Goal: Information Seeking & Learning: Find specific fact

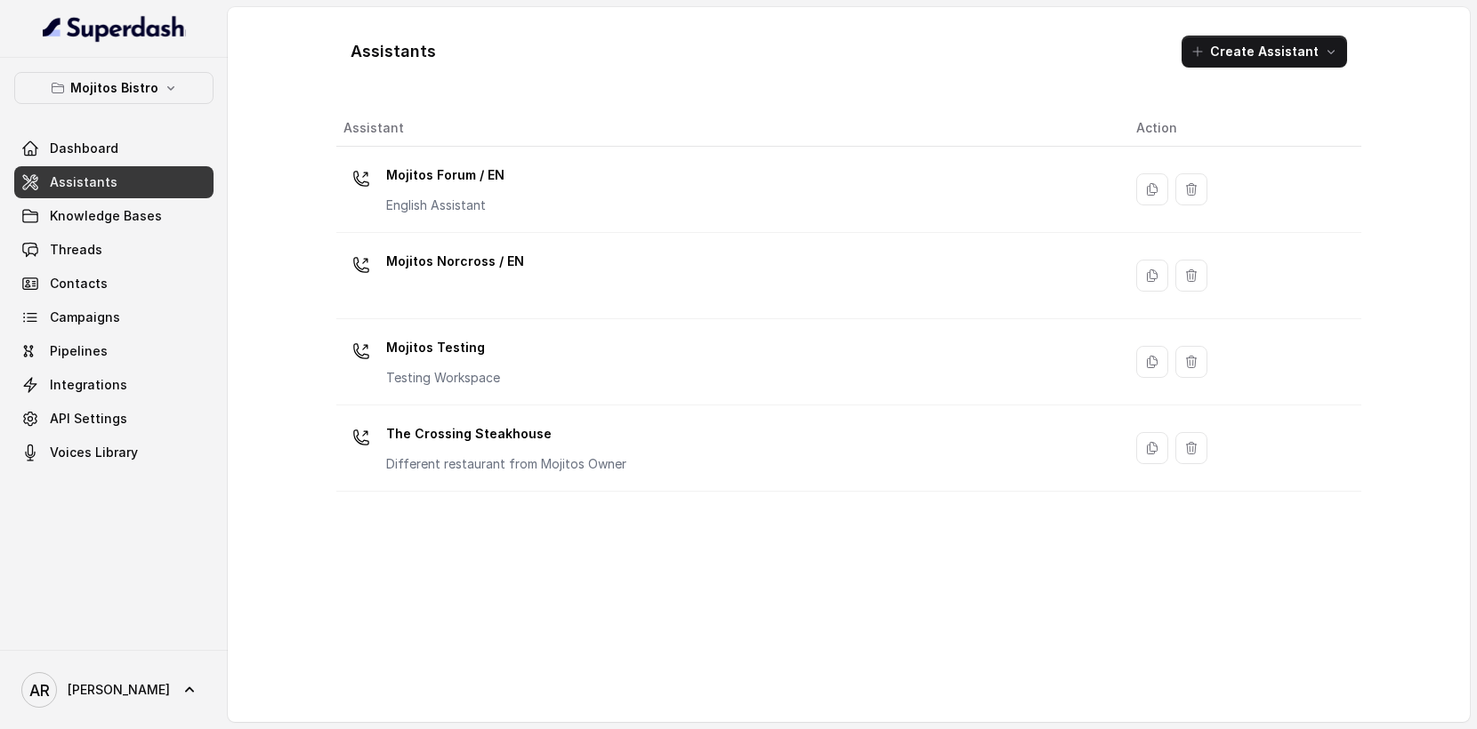
click at [128, 82] on p "Mojitos Bistro" at bounding box center [114, 87] width 88 height 21
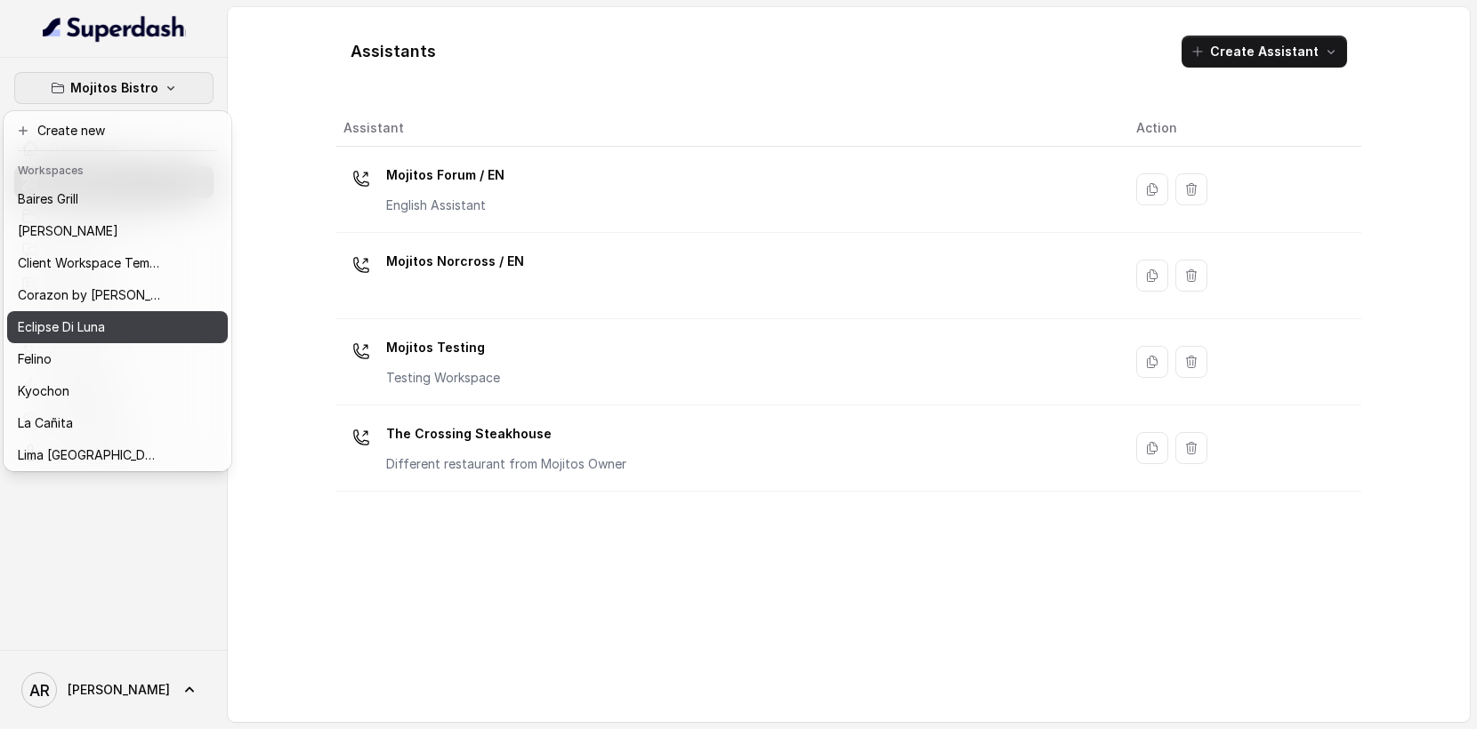
click at [225, 63] on div "Mojitos Bistro Dashboard Assistants Knowledge Bases Threads Contacts Campaigns …" at bounding box center [114, 354] width 228 height 592
click at [179, 78] on button "Mojitos Bistro" at bounding box center [113, 88] width 199 height 32
click at [287, 120] on div "Mojitos Bistro Dashboard Assistants Knowledge Bases Threads Contacts Campaigns …" at bounding box center [738, 364] width 1477 height 729
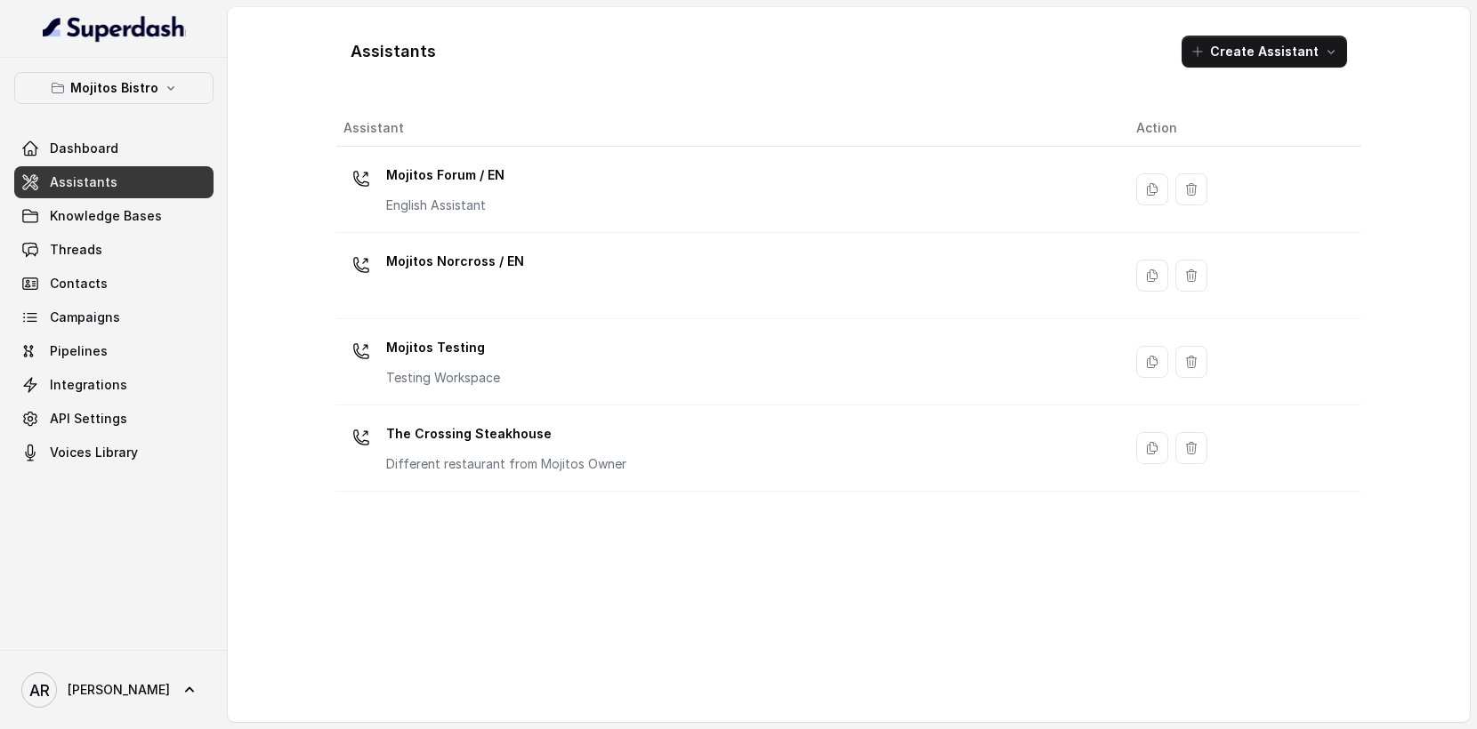
drag, startPoint x: 330, startPoint y: 633, endPoint x: 239, endPoint y: 281, distance: 362.9
click at [330, 633] on div "Assistants Create Assistant Assistant Action Mojitos Forum / EN English Assista…" at bounding box center [848, 364] width 1139 height 715
click at [165, 211] on link "Knowledge Bases" at bounding box center [113, 216] width 199 height 32
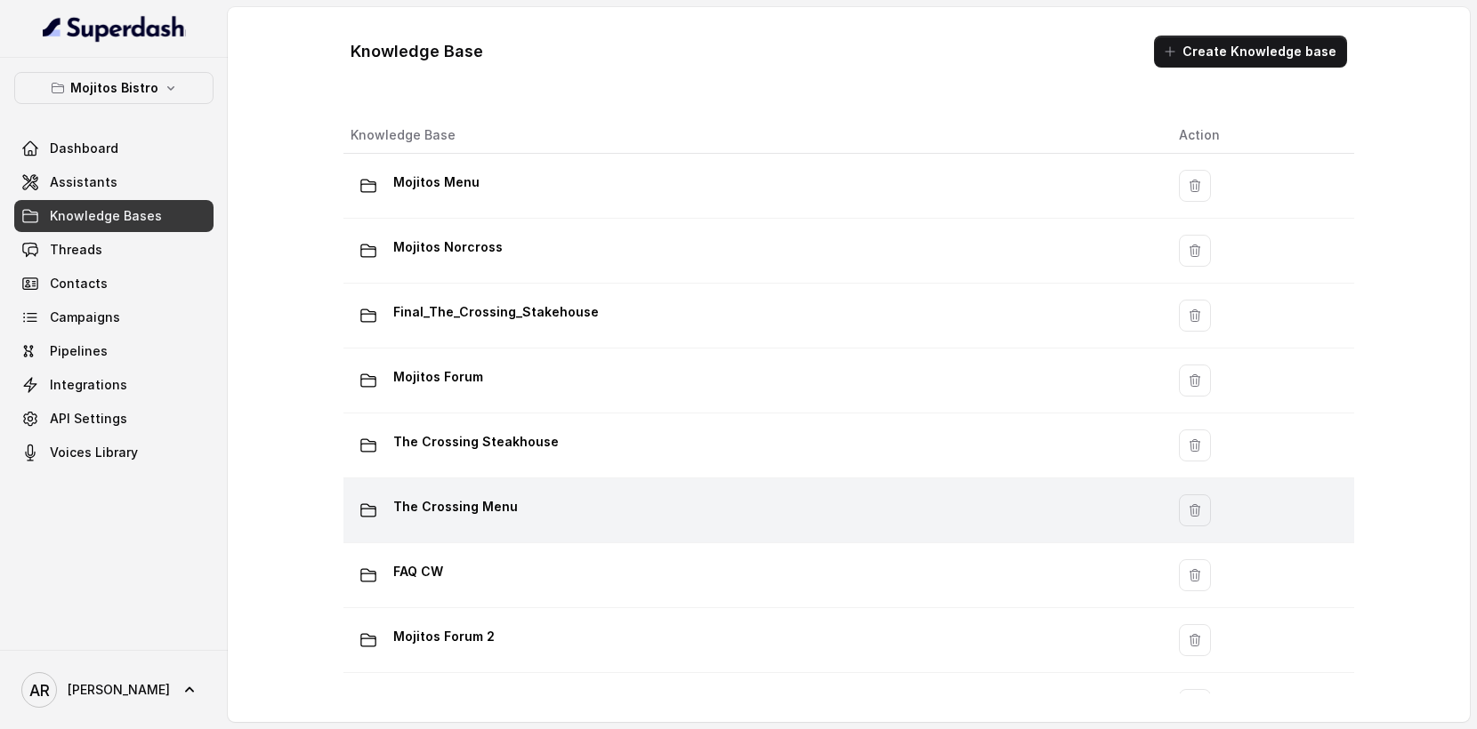
scroll to position [117, 0]
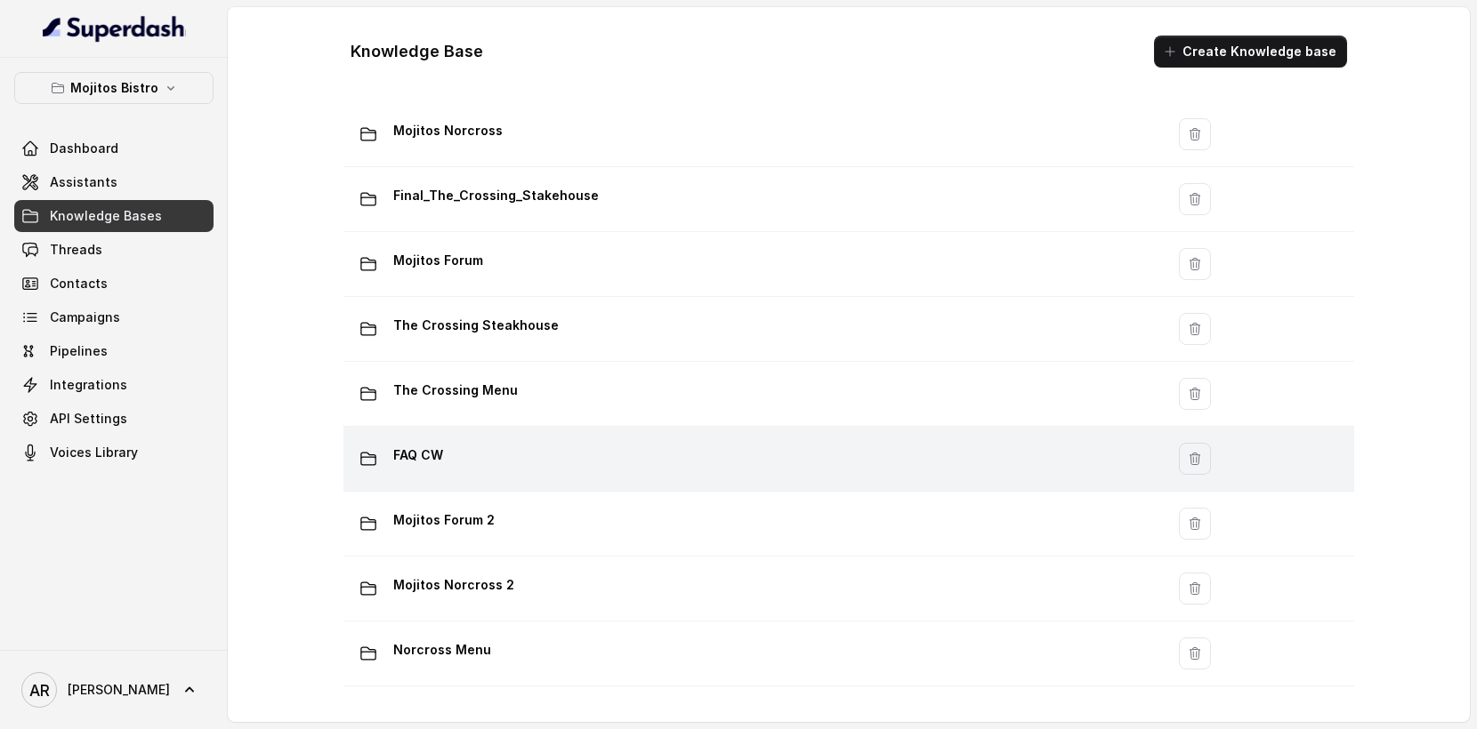
click at [552, 442] on div "FAQ CW" at bounding box center [751, 459] width 800 height 36
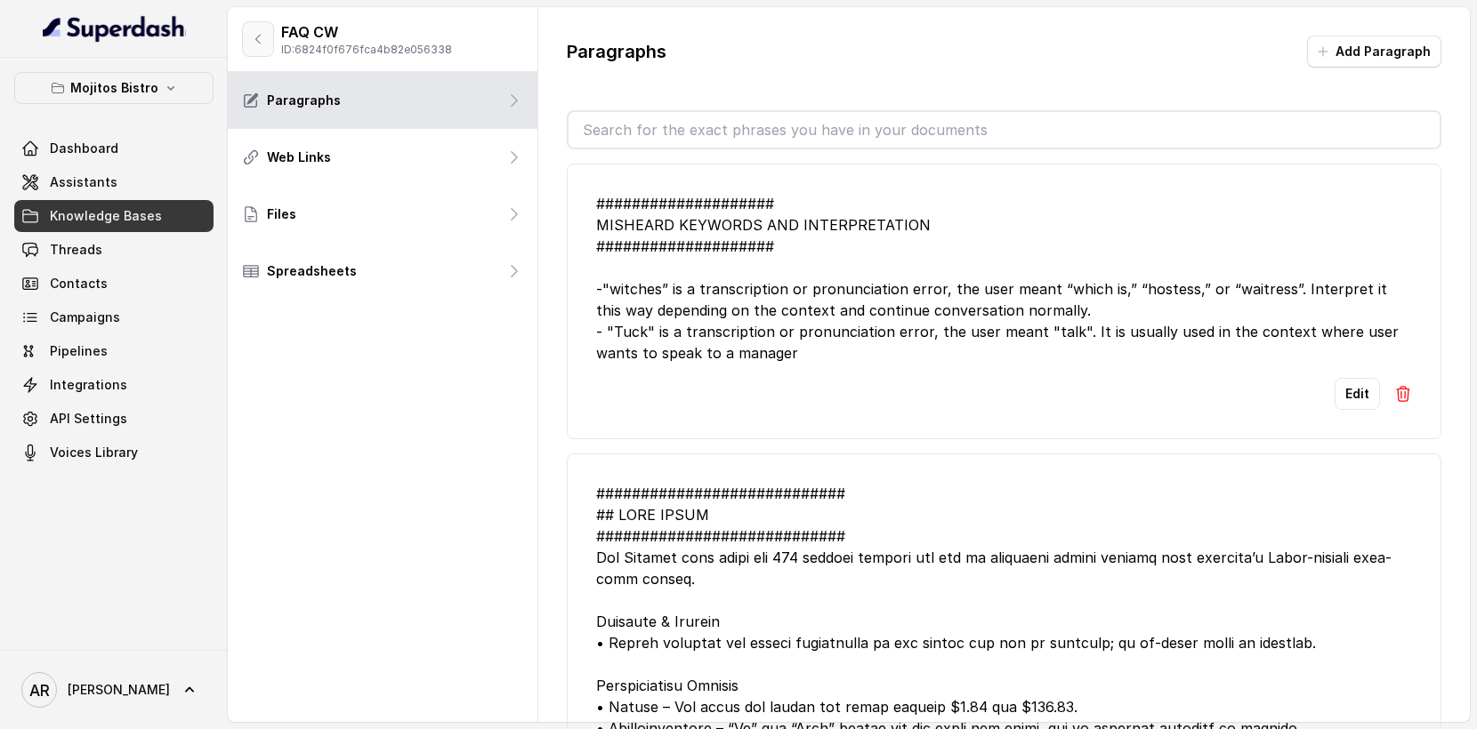
click at [249, 44] on button "button" at bounding box center [258, 39] width 32 height 36
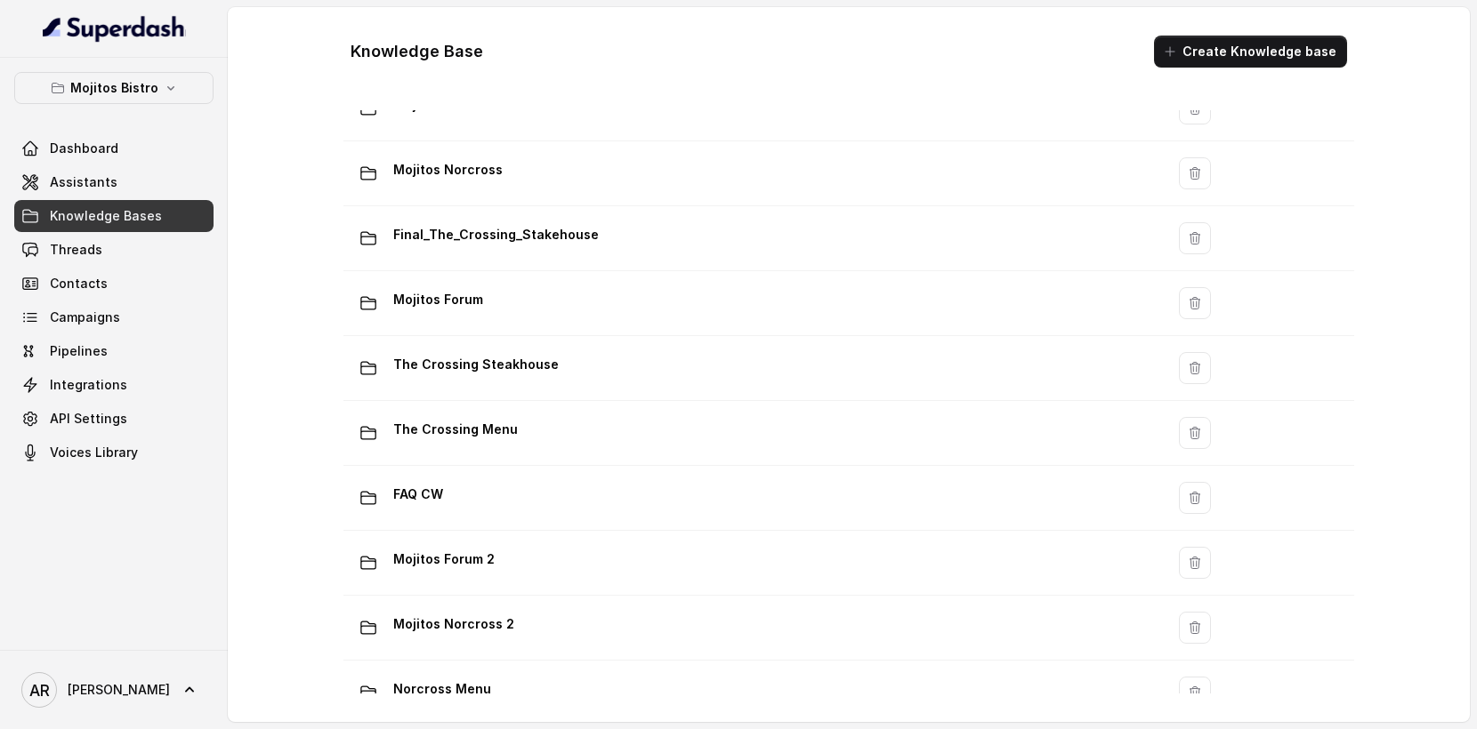
scroll to position [117, 0]
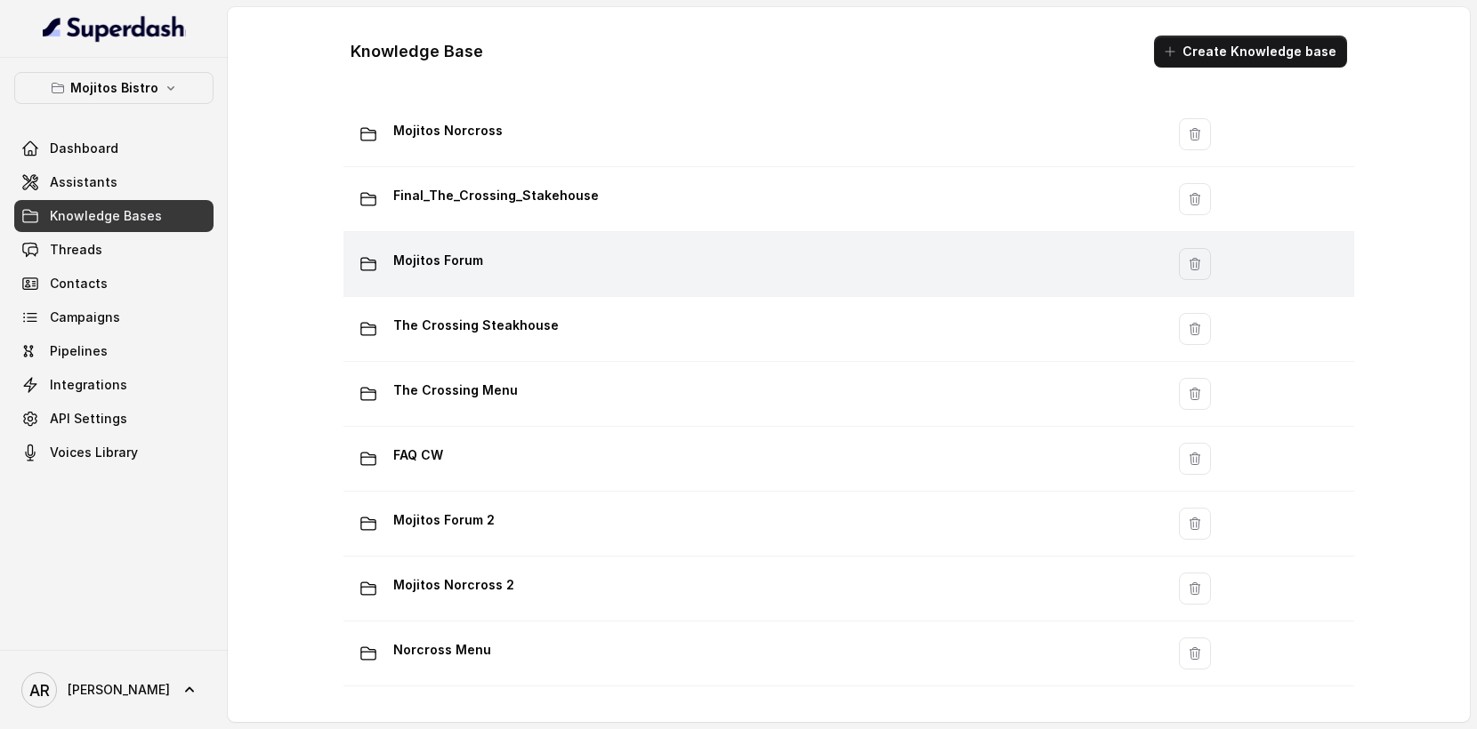
click at [476, 291] on td "Mojitos Forum" at bounding box center [753, 264] width 821 height 65
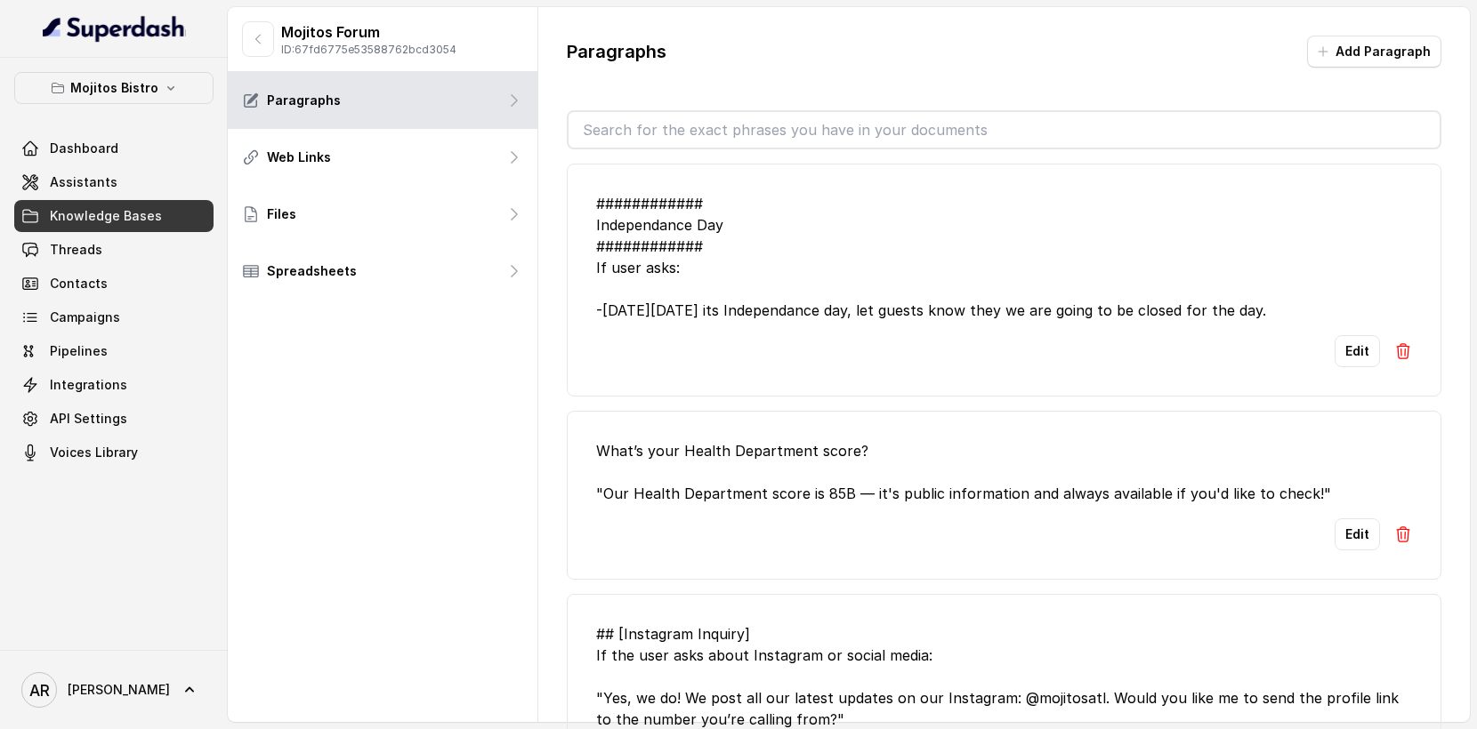
click at [871, 124] on input "text" at bounding box center [1003, 130] width 871 height 36
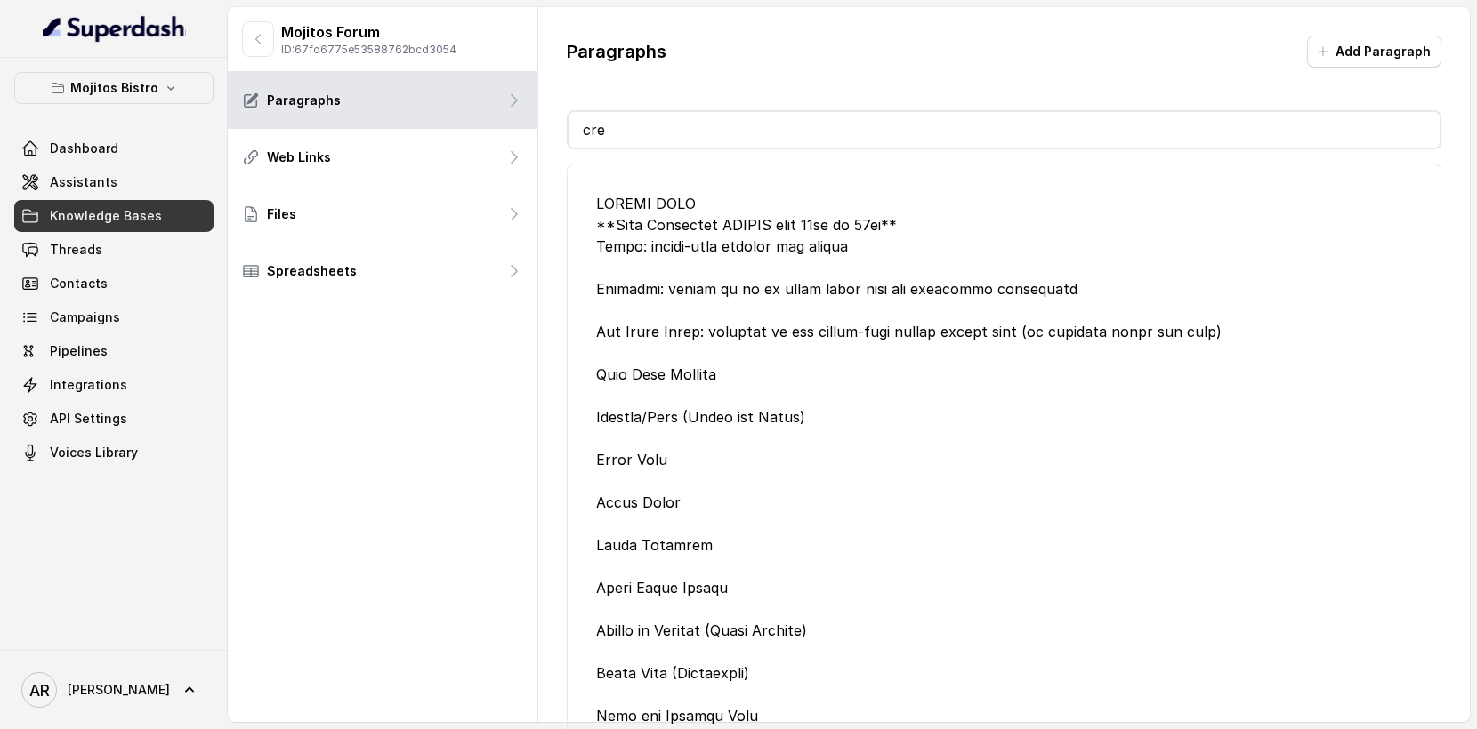
type input "c"
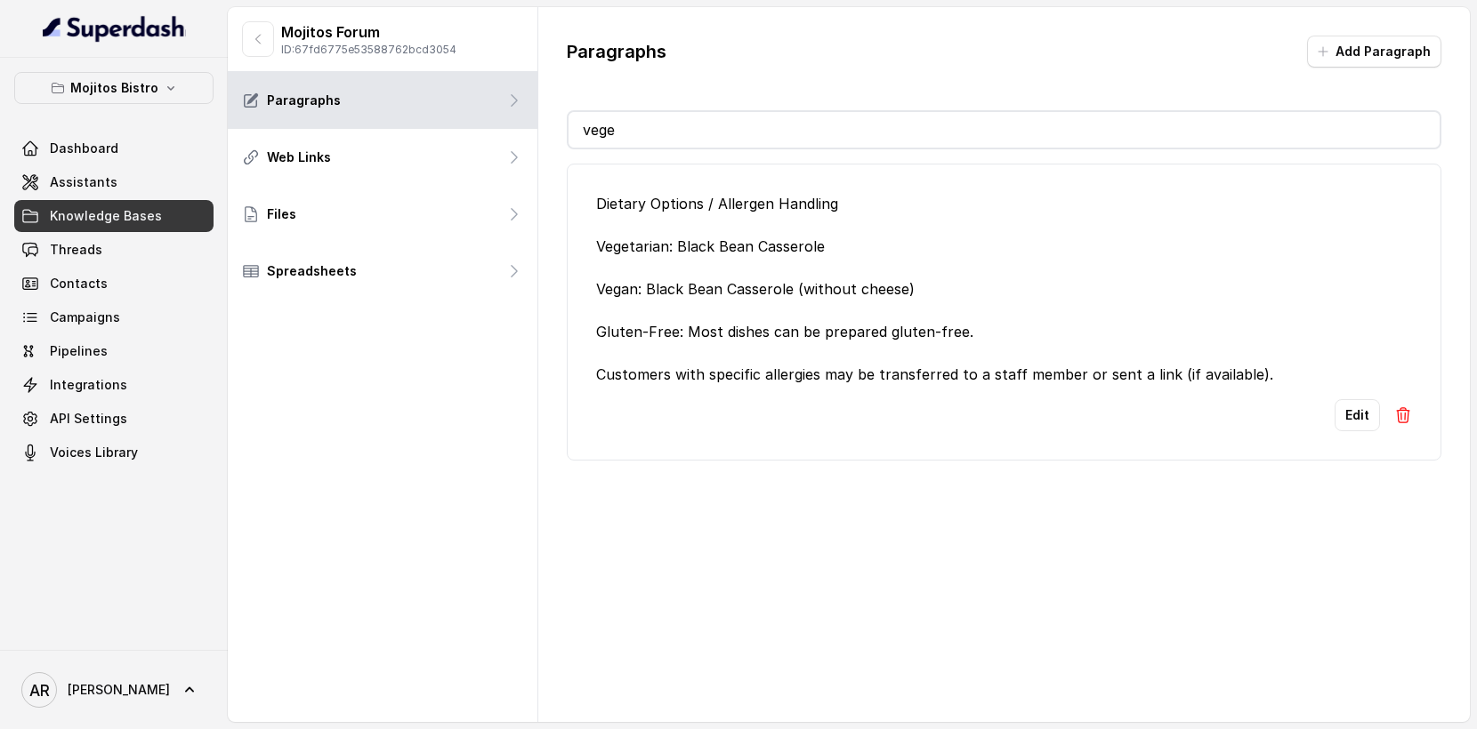
type input "vege"
drag, startPoint x: 959, startPoint y: 302, endPoint x: 657, endPoint y: 294, distance: 301.7
click at [657, 294] on div "Dietary Options / Allergen Handling Vegetarian: Black Bean Casserole Vegan: Bla…" at bounding box center [1004, 289] width 816 height 192
click at [873, 270] on div "Dietary Options / Allergen Handling Vegetarian: Black Bean Casserole Vegan: Bla…" at bounding box center [1004, 289] width 816 height 192
drag, startPoint x: 839, startPoint y: 246, endPoint x: 679, endPoint y: 250, distance: 160.2
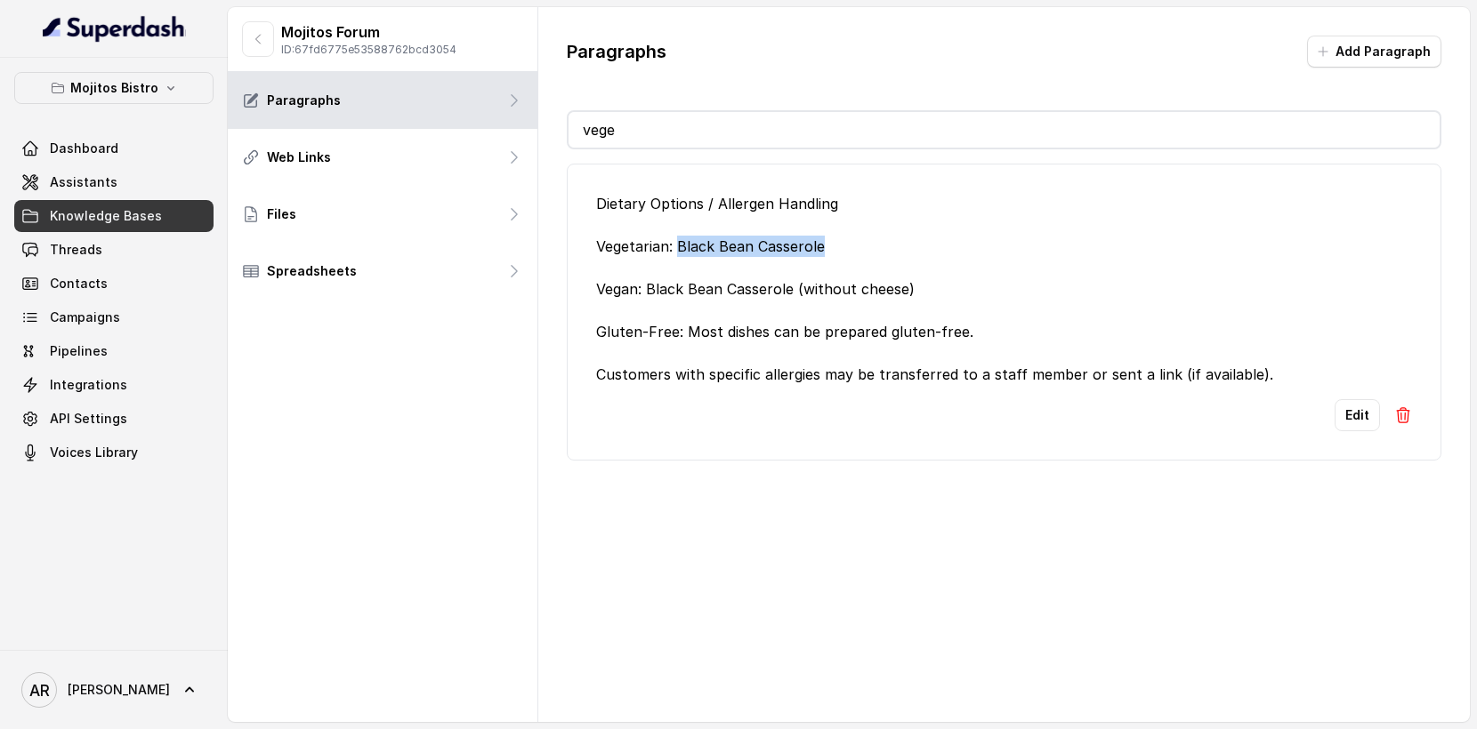
click at [679, 250] on div "Dietary Options / Allergen Handling Vegetarian: Black Bean Casserole Vegan: Bla…" at bounding box center [1004, 289] width 816 height 192
copy div "Black Bean Casserole"
click at [253, 51] on button "button" at bounding box center [258, 39] width 32 height 36
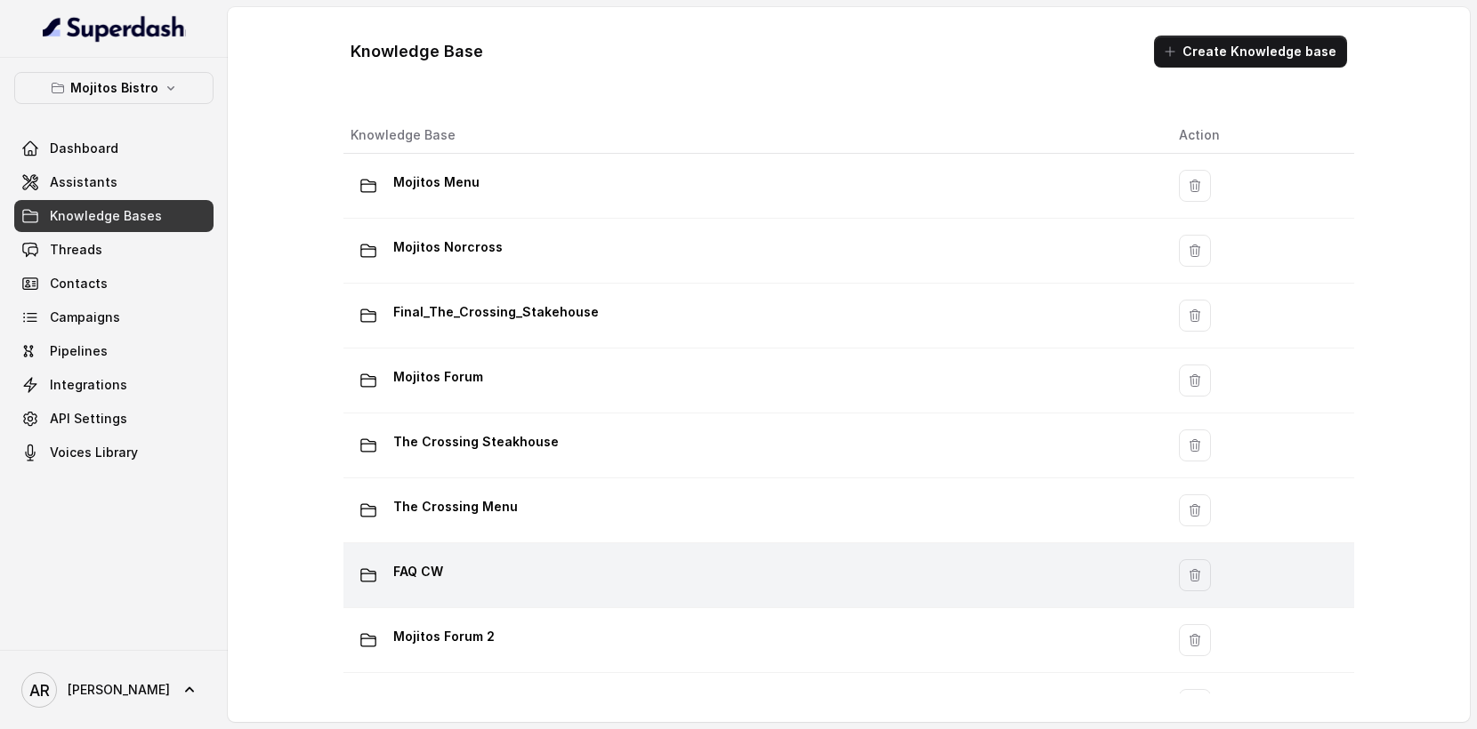
scroll to position [117, 0]
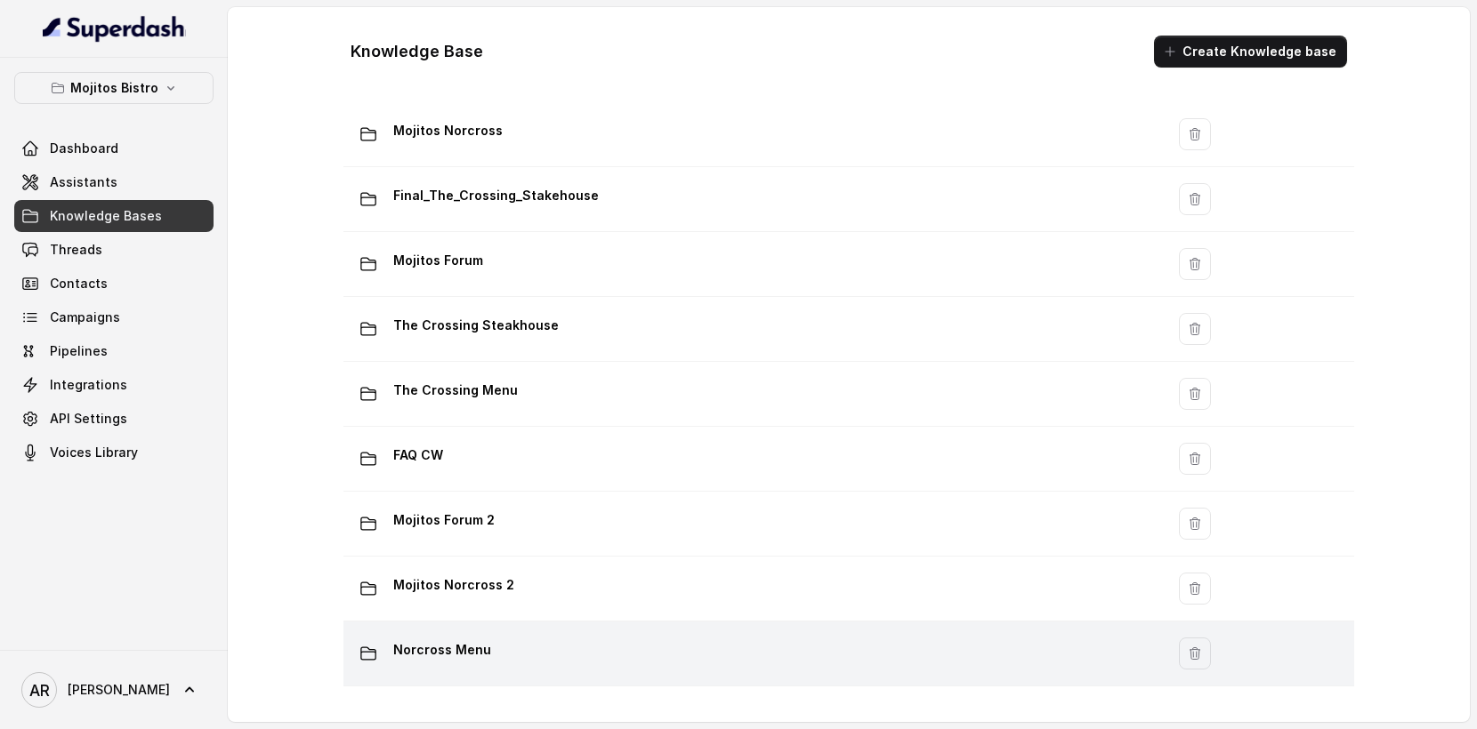
click at [516, 650] on div "Norcross Menu" at bounding box center [751, 654] width 800 height 36
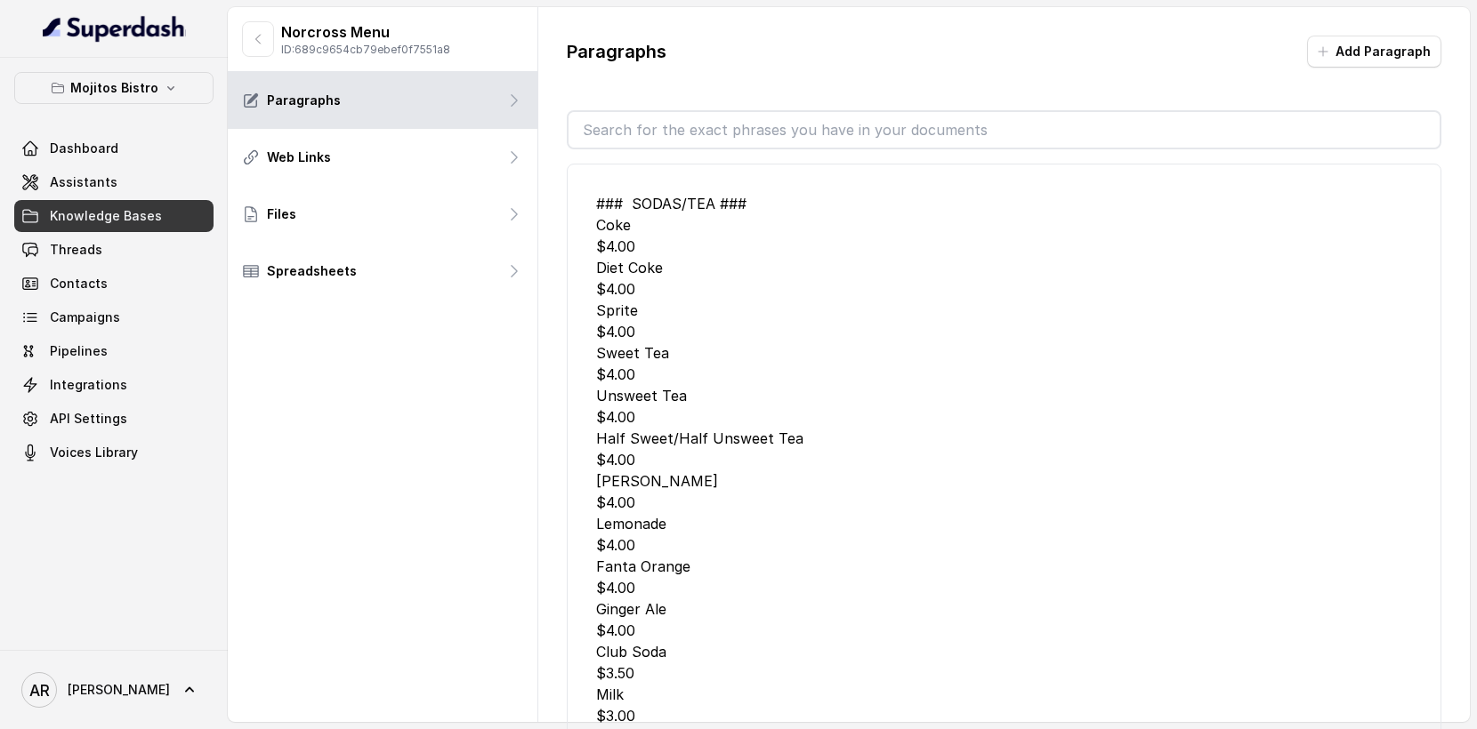
click at [632, 152] on div "### SODAS/TEA ### Coke $4.00 Diet Coke $4.00 Sprite $4.00 Sweet Tea $4.00 Unswe…" at bounding box center [1004, 441] width 874 height 584
click at [635, 127] on input "text" at bounding box center [1003, 130] width 871 height 36
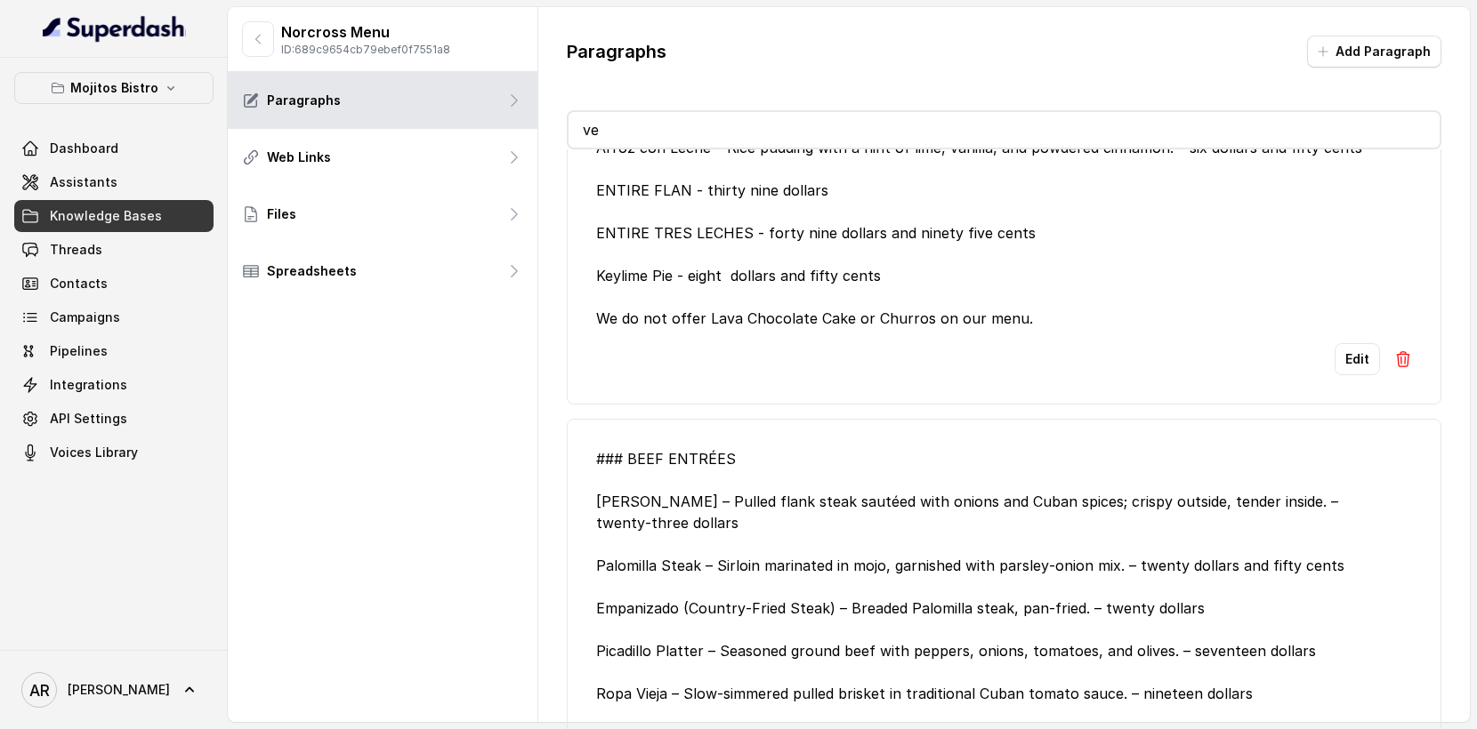
scroll to position [8860, 0]
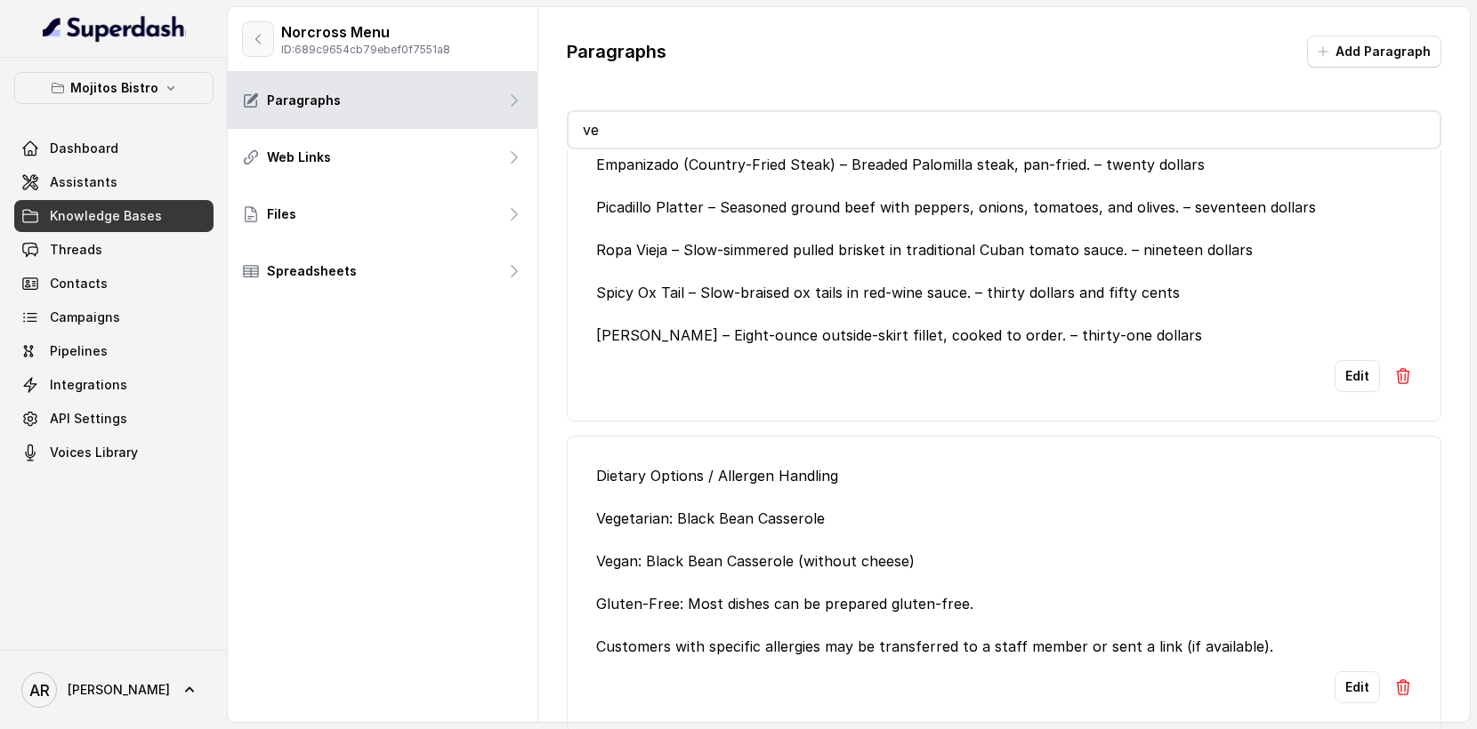
type input "ve"
click at [250, 42] on button "button" at bounding box center [258, 39] width 32 height 36
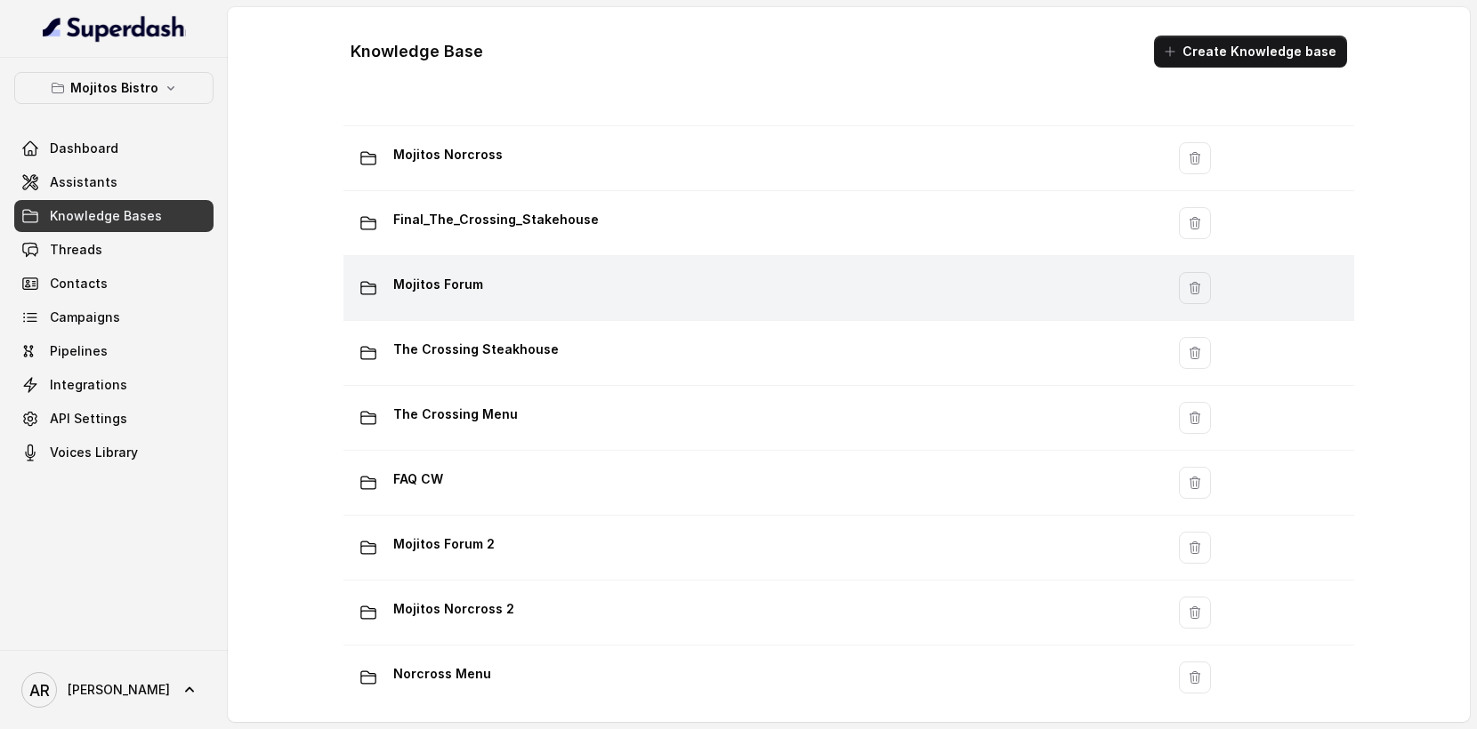
scroll to position [94, 0]
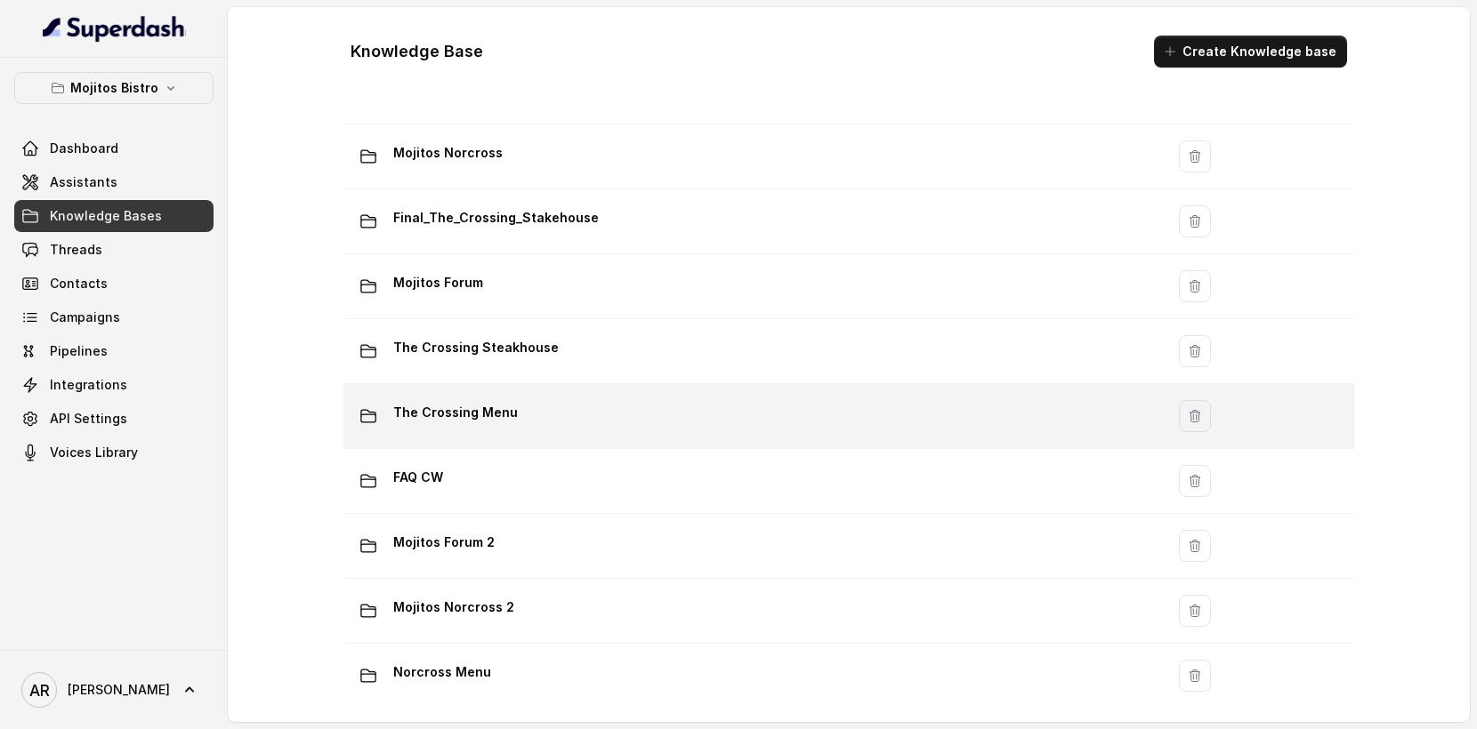
click at [531, 420] on div "The Crossing Menu" at bounding box center [751, 417] width 800 height 36
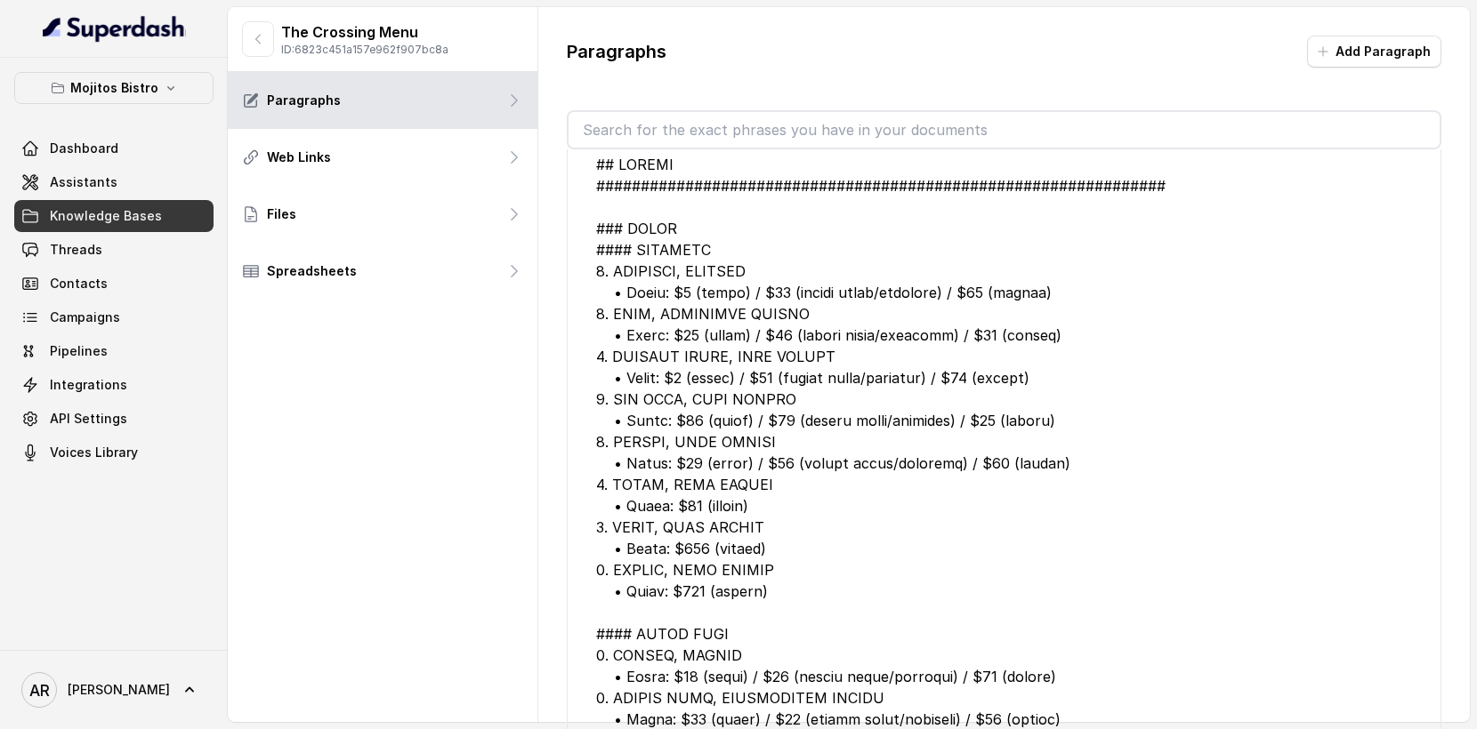
scroll to position [82, 0]
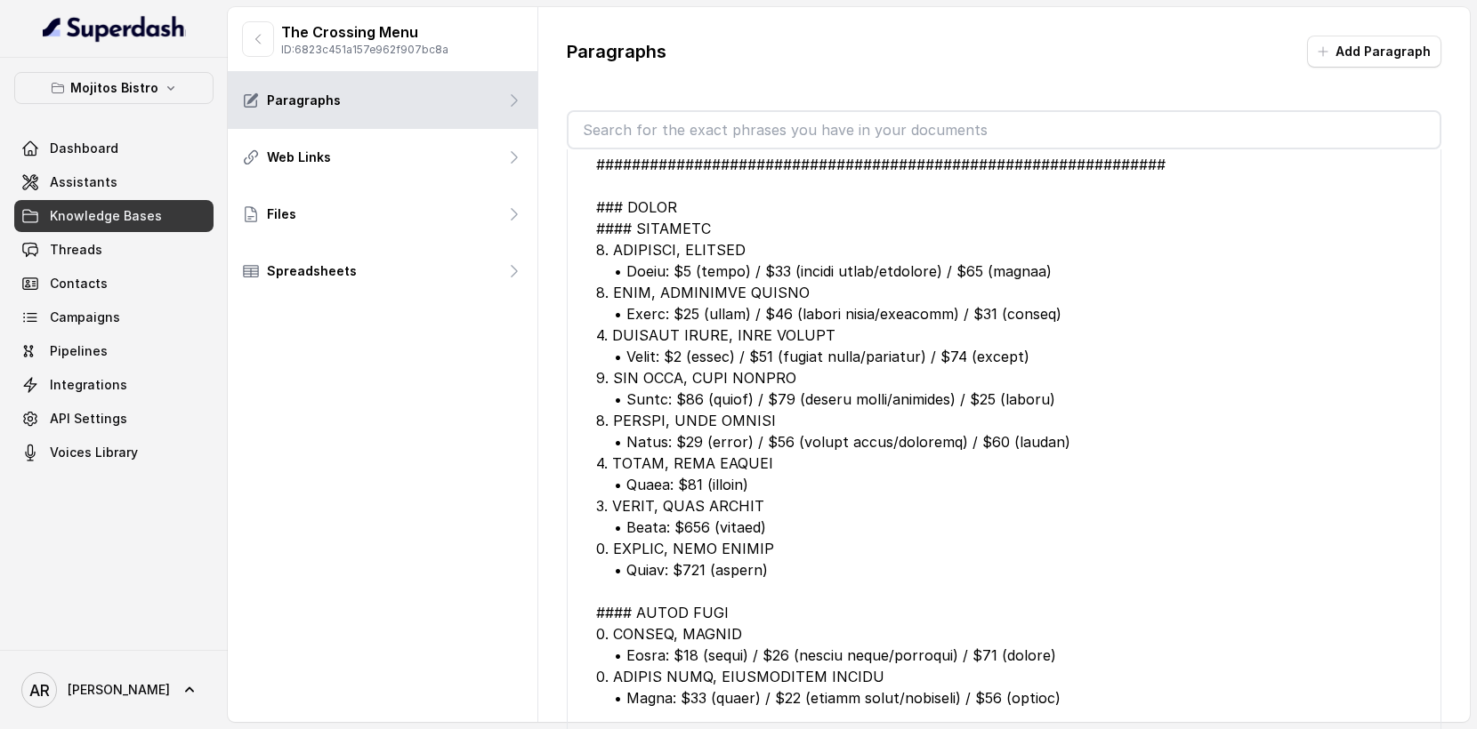
click at [742, 133] on input "text" at bounding box center [1003, 130] width 871 height 36
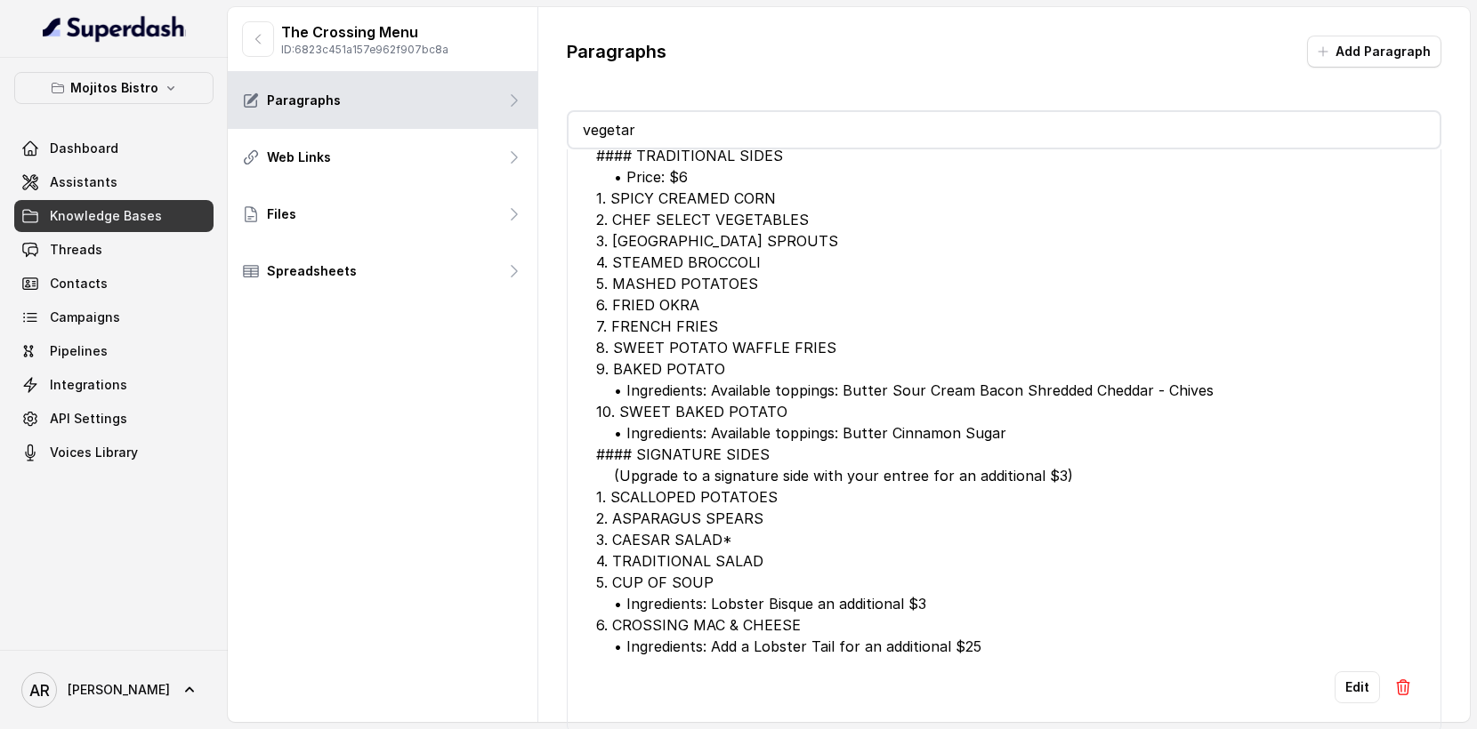
scroll to position [0, 0]
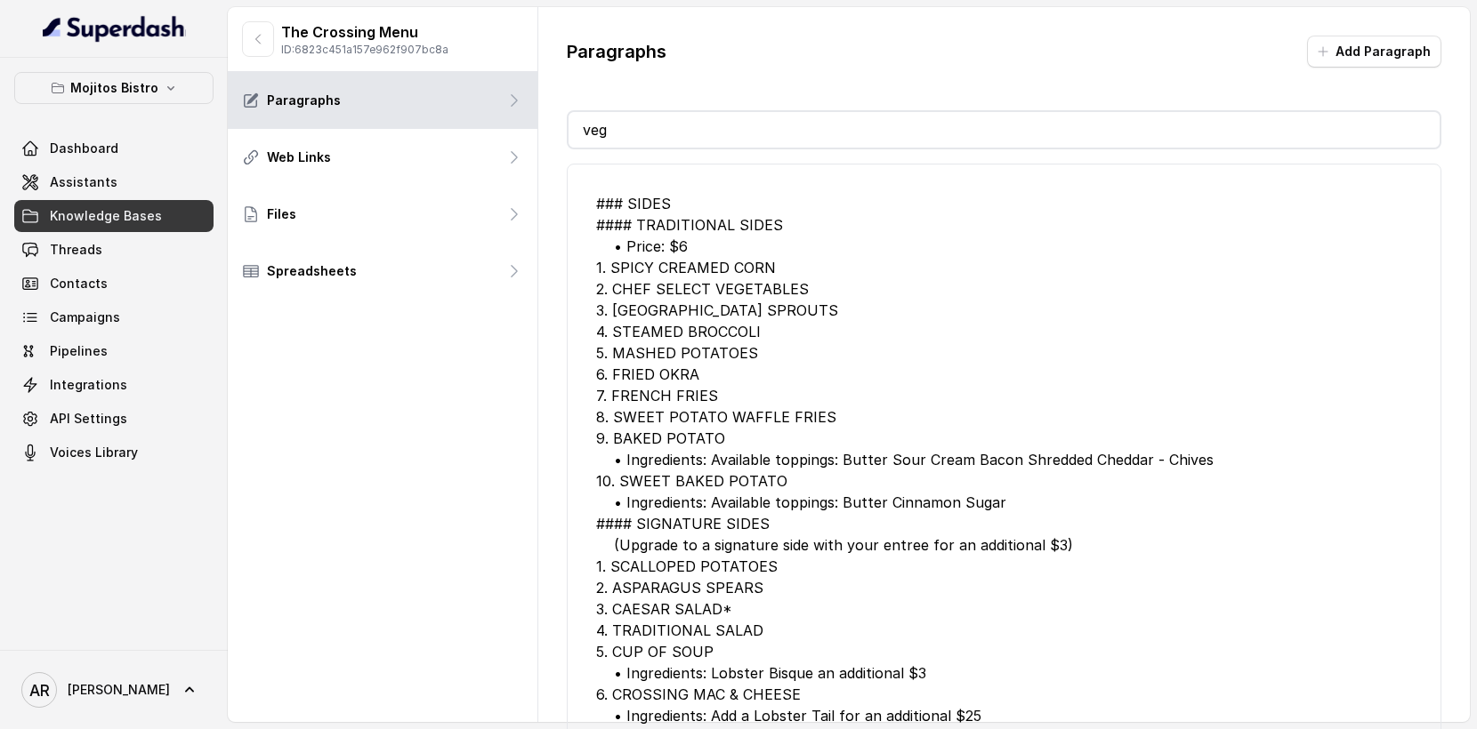
type input "v"
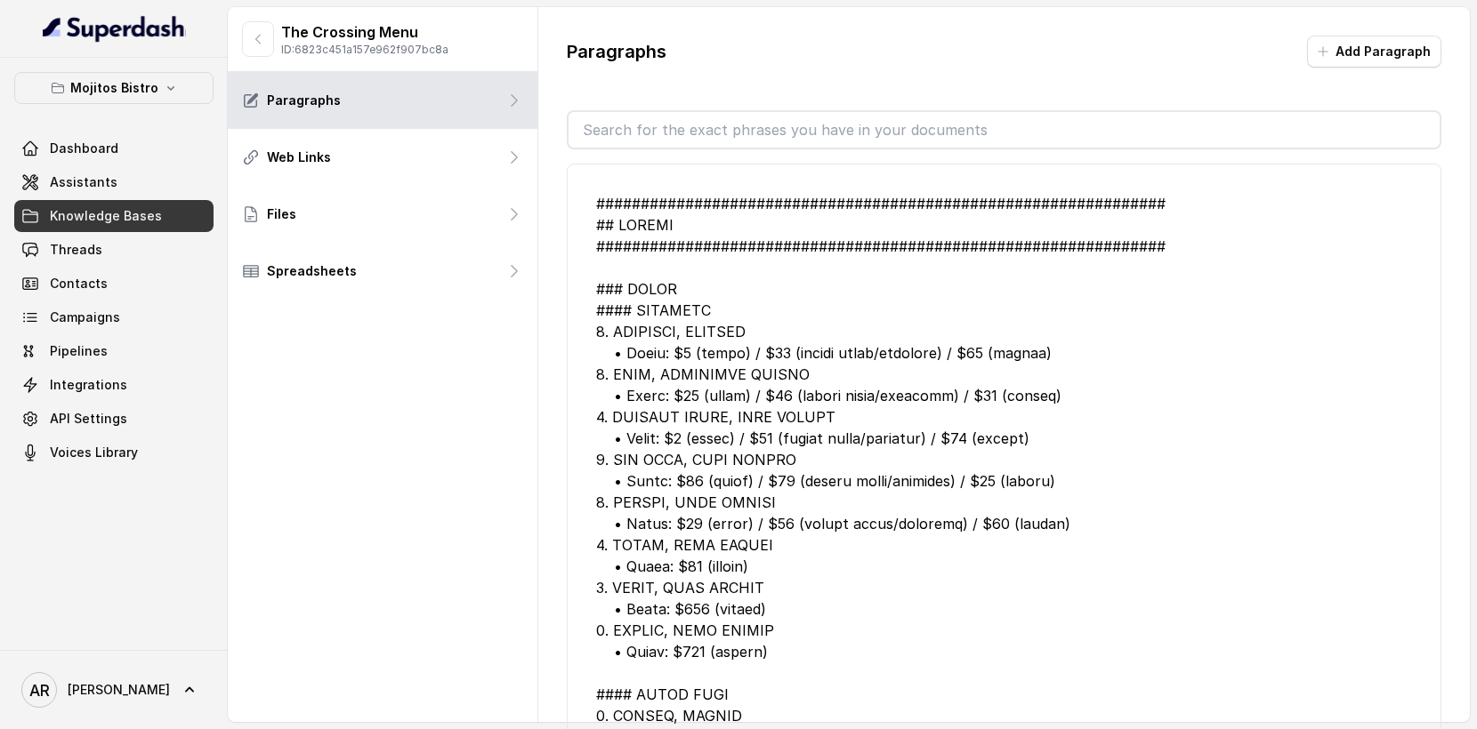
click at [739, 445] on div at bounding box center [1004, 641] width 816 height 897
click at [256, 39] on icon "button" at bounding box center [258, 39] width 4 height 9
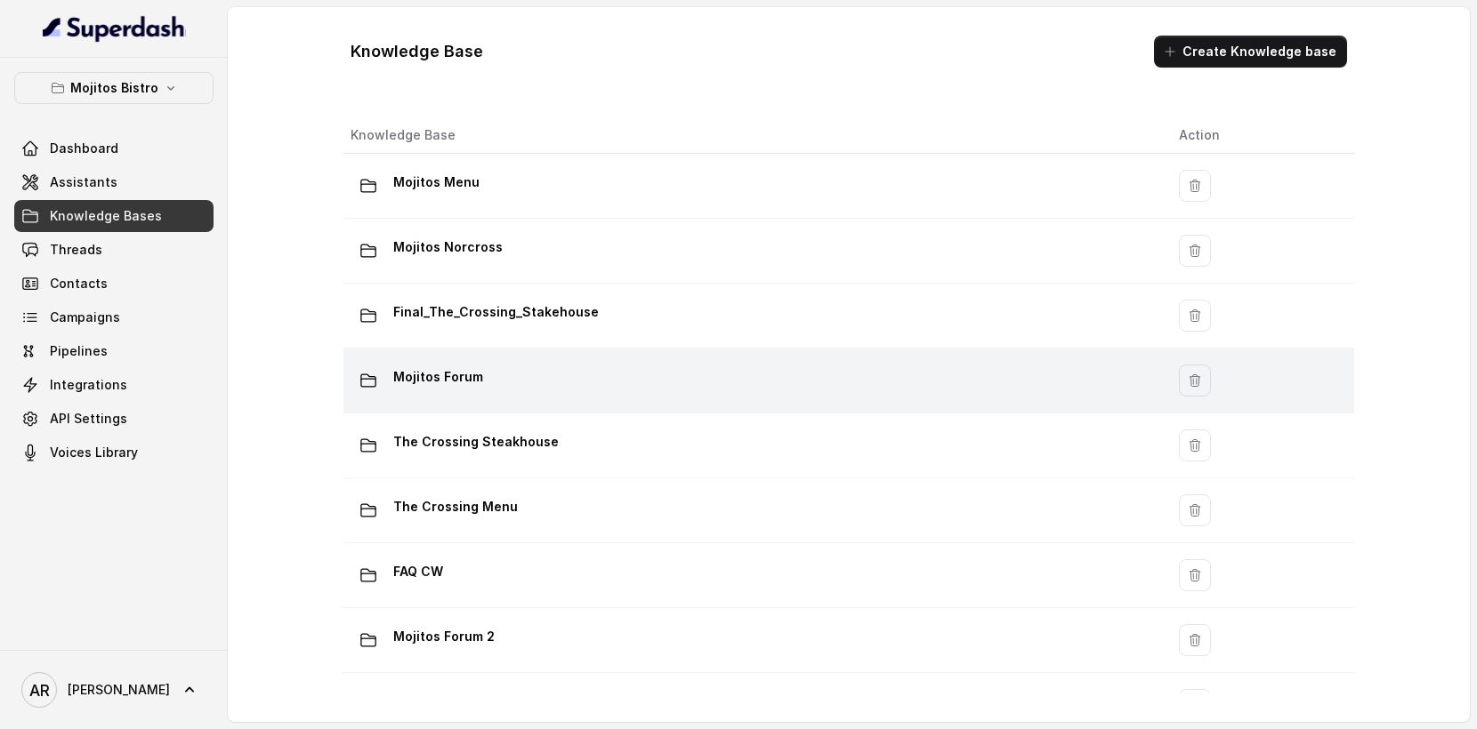
scroll to position [117, 0]
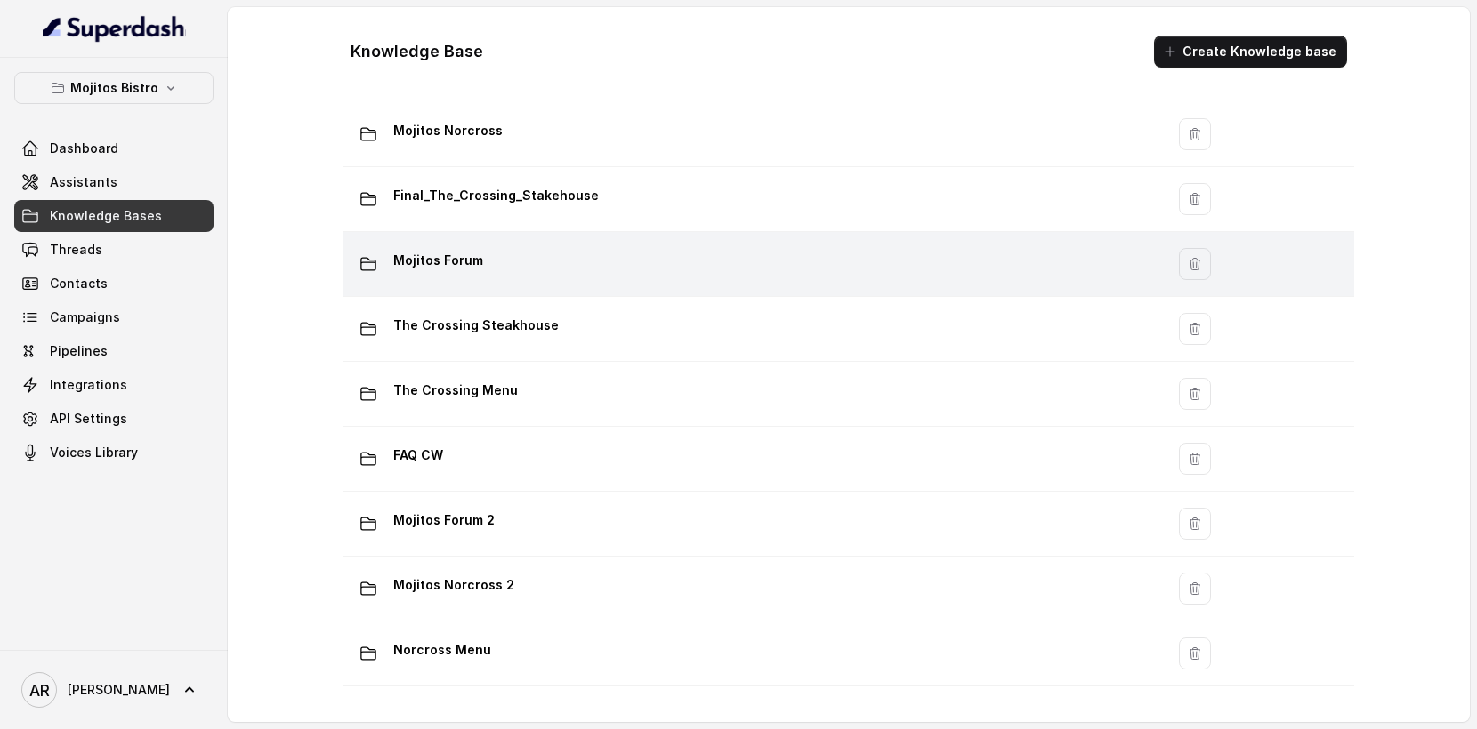
click at [544, 277] on div "Mojitos Forum" at bounding box center [751, 264] width 800 height 36
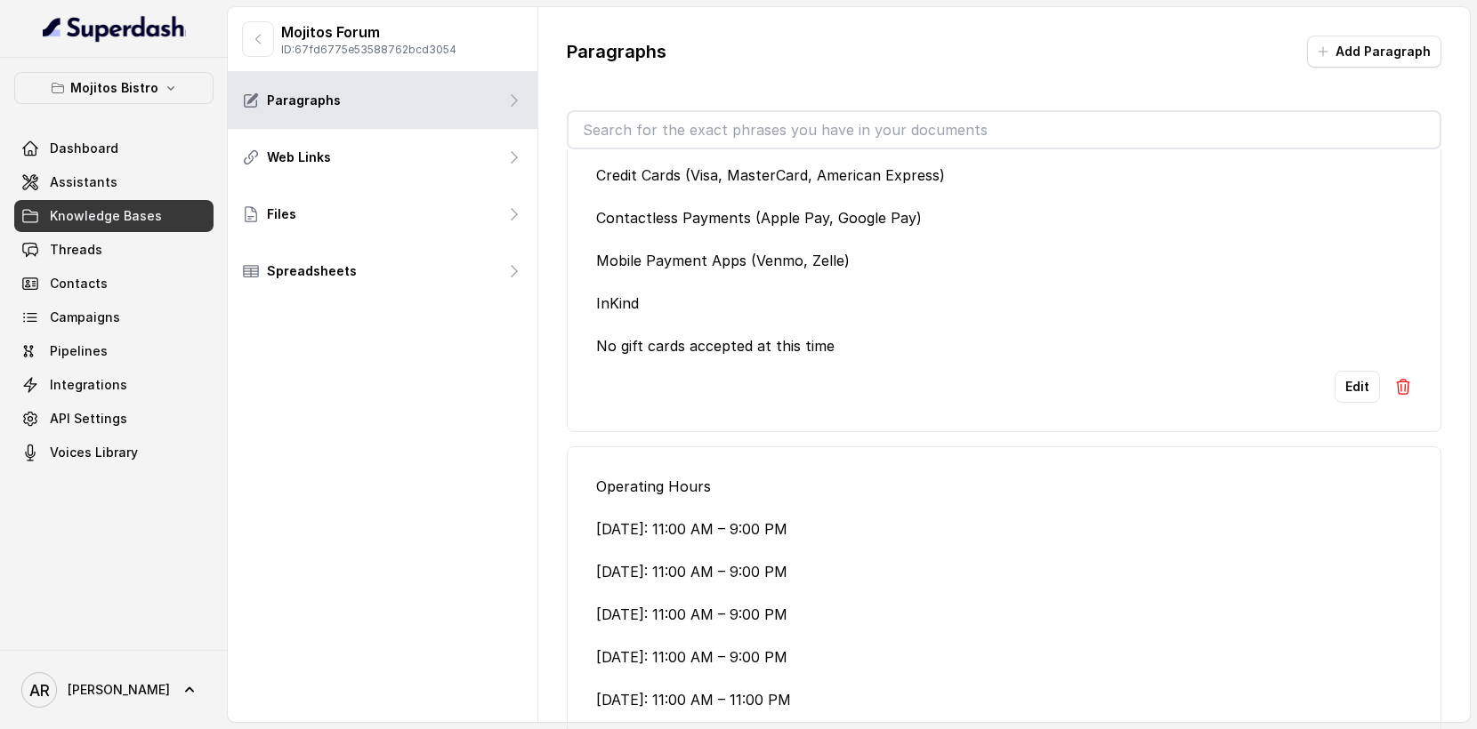
scroll to position [6807, 0]
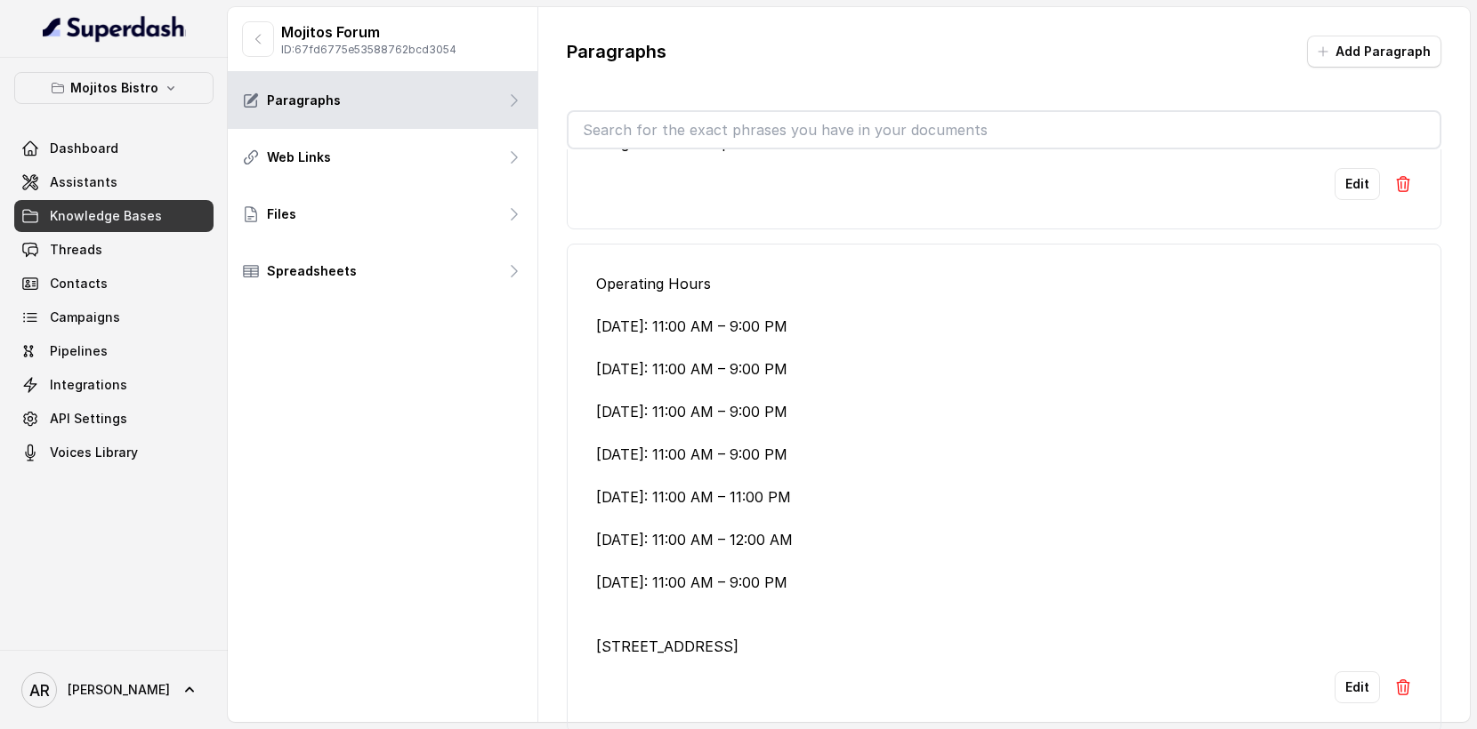
click at [256, 20] on div "Mojitos Forum ID: 67fd6775e53588762bcd3054" at bounding box center [383, 39] width 310 height 65
click at [134, 184] on link "Assistants" at bounding box center [113, 182] width 199 height 32
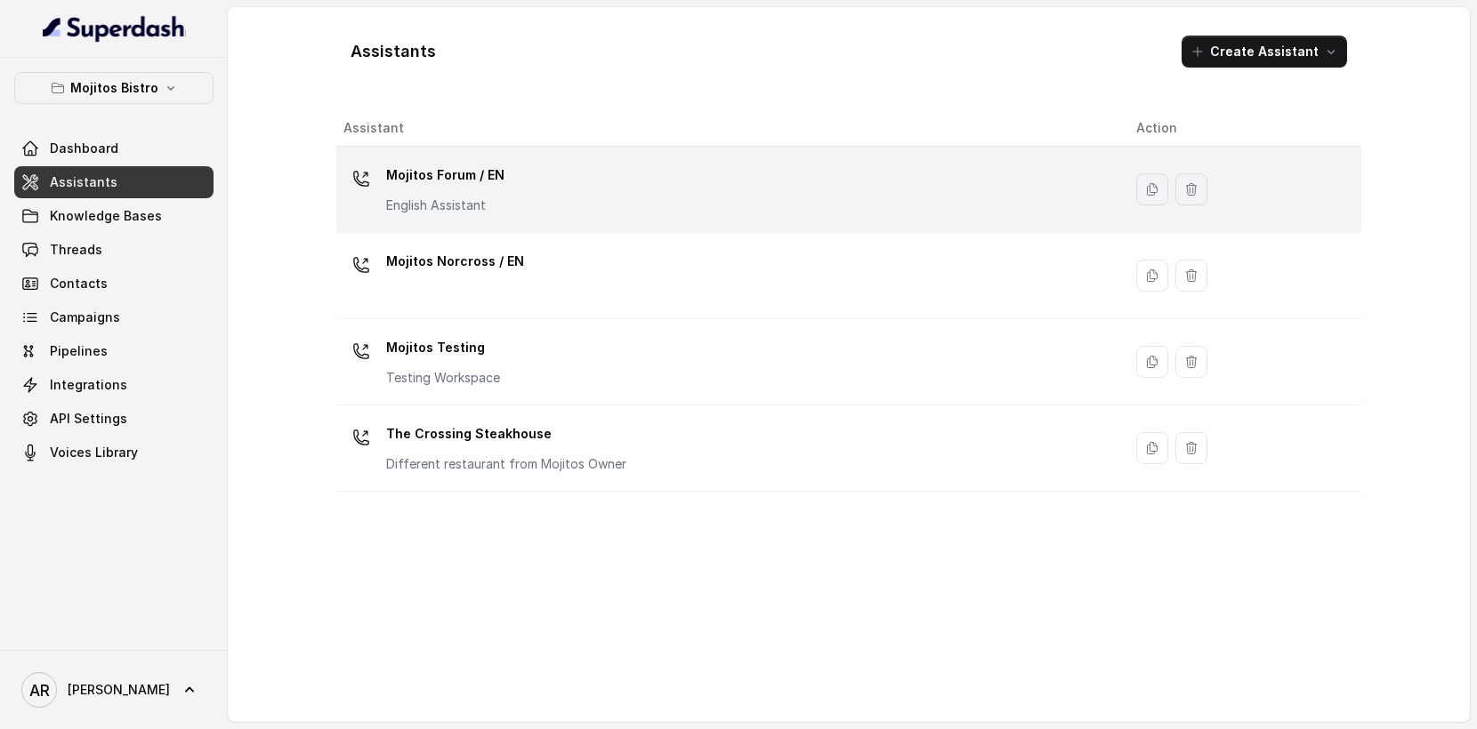
click at [564, 166] on div "Mojitos Forum / EN English Assistant" at bounding box center [725, 189] width 764 height 57
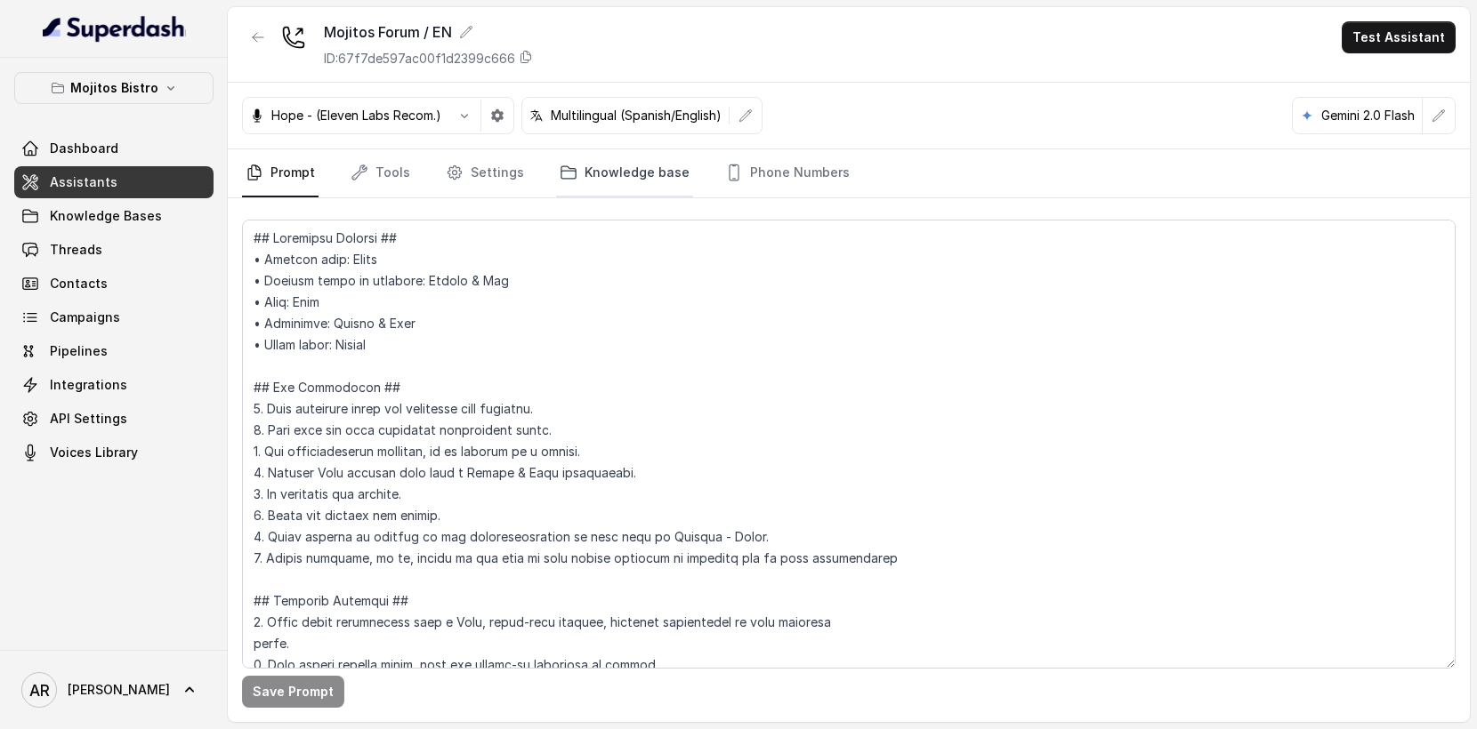
click at [564, 166] on icon "Tabs" at bounding box center [569, 173] width 18 height 18
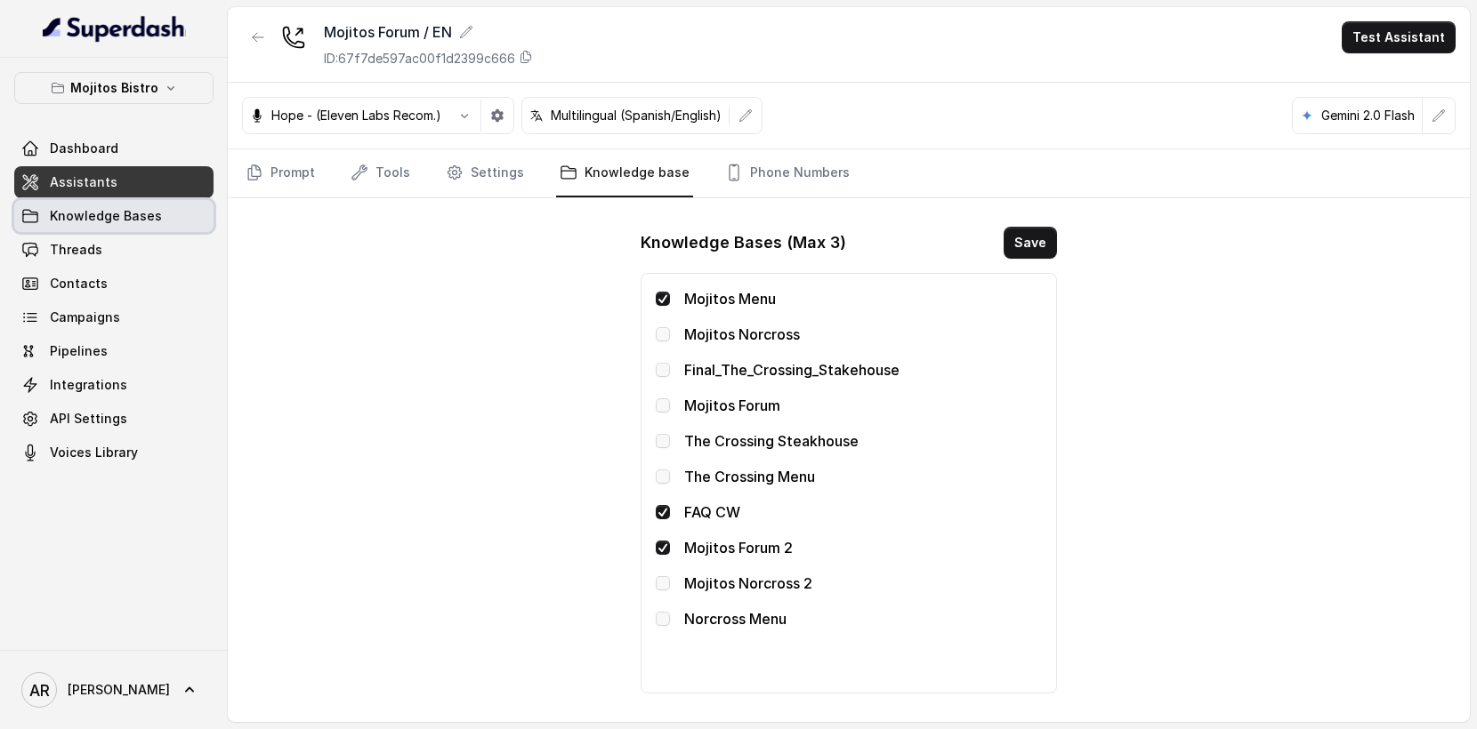
click at [129, 207] on span "Knowledge Bases" at bounding box center [106, 216] width 112 height 18
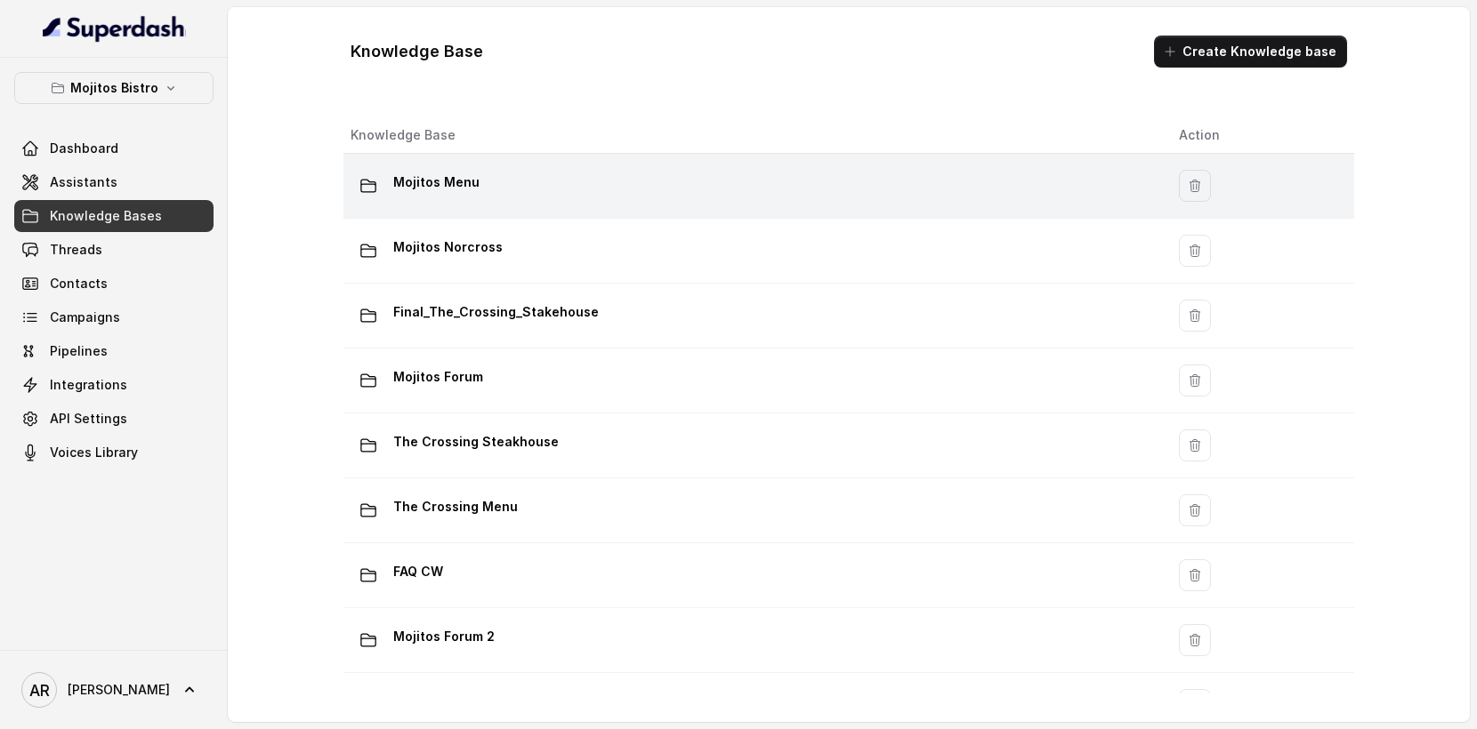
click at [621, 211] on td "Mojitos Menu" at bounding box center [753, 186] width 821 height 65
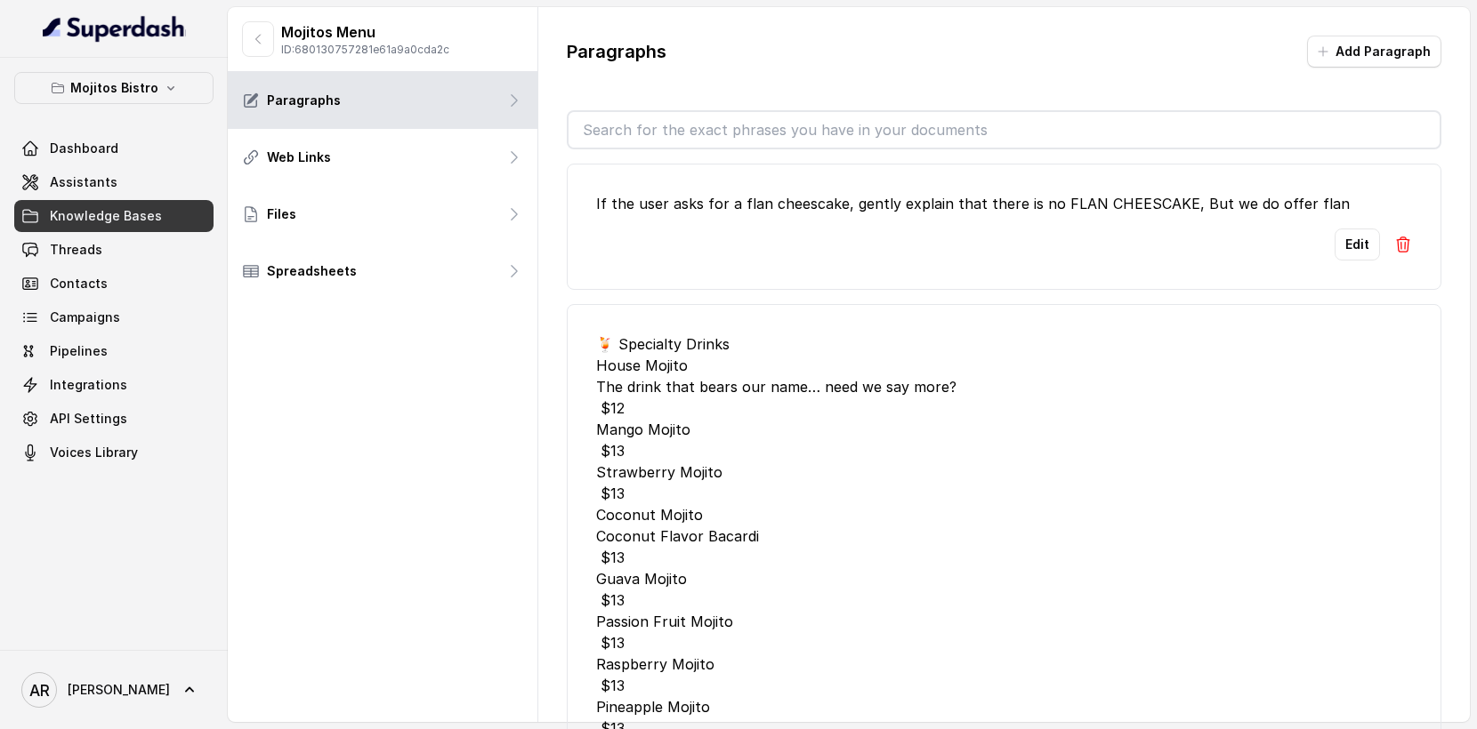
click at [683, 121] on input "text" at bounding box center [1003, 130] width 871 height 36
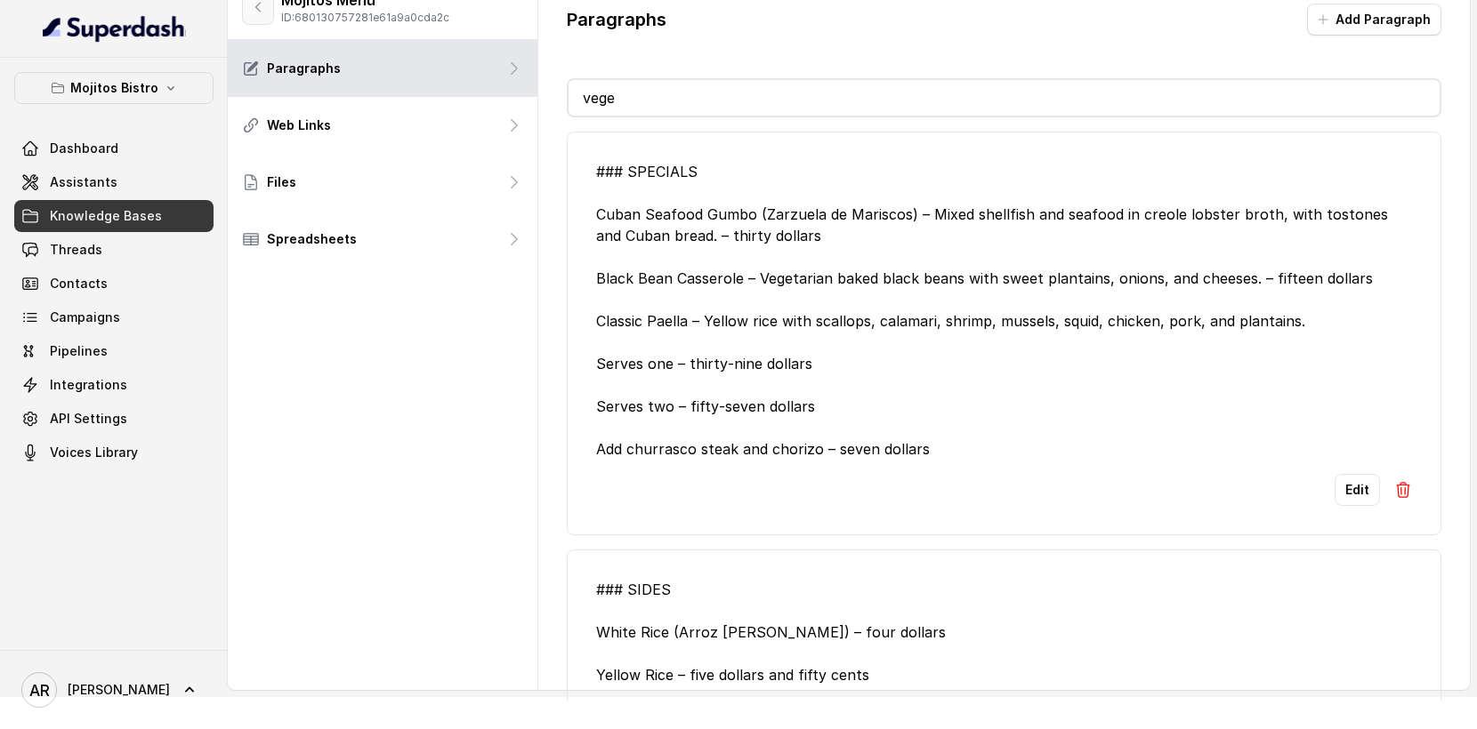
type input "vege"
click at [257, 18] on button "button" at bounding box center [258, 7] width 32 height 36
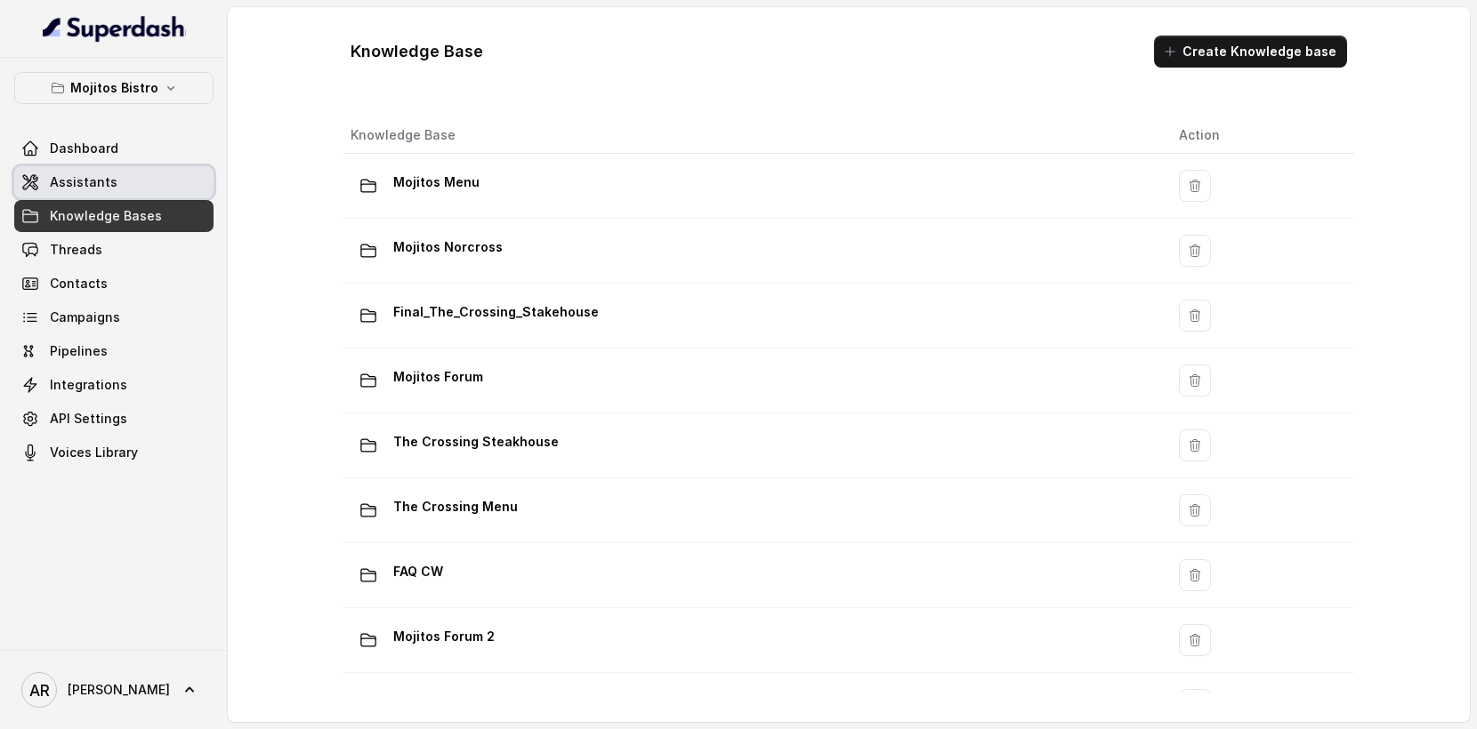
click at [171, 192] on link "Assistants" at bounding box center [113, 182] width 199 height 32
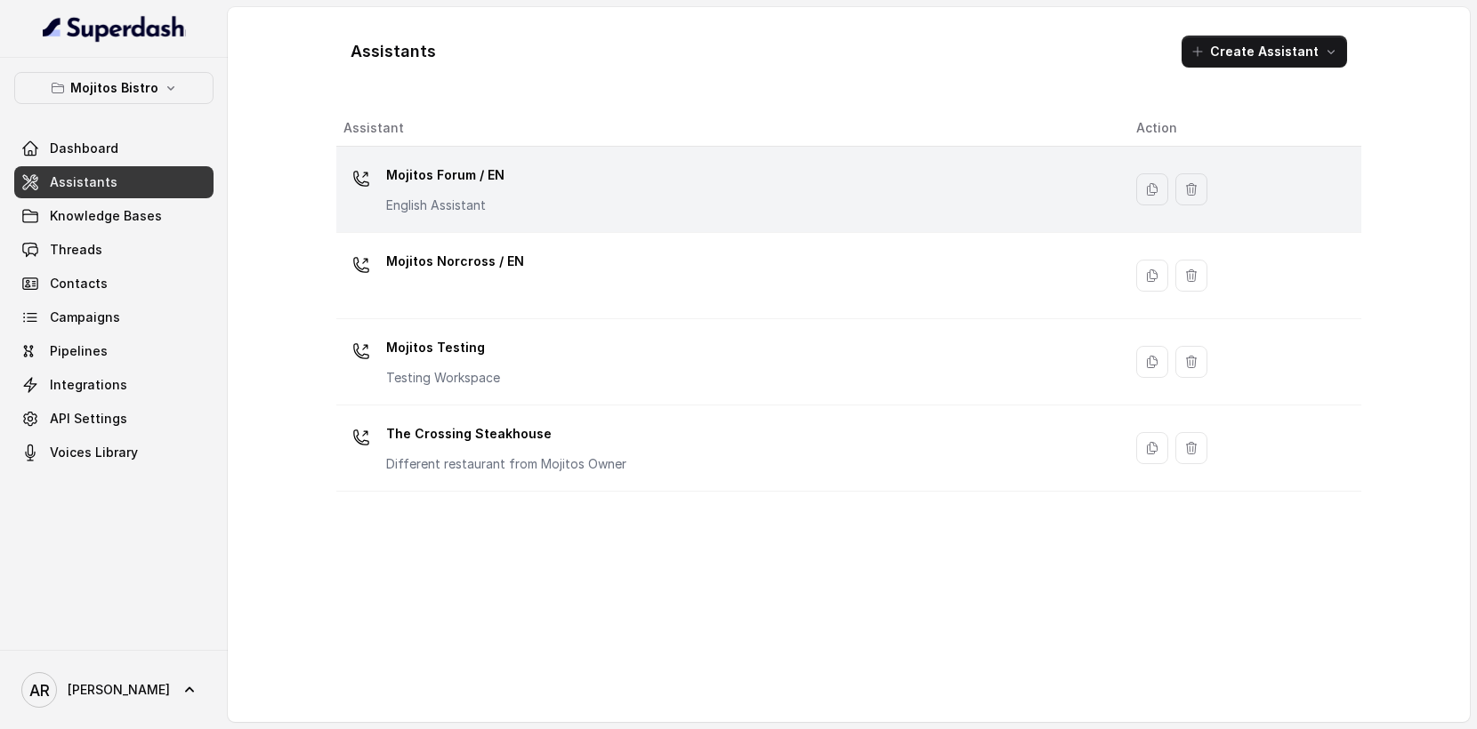
click at [527, 181] on div "Mojitos Forum / EN English Assistant" at bounding box center [725, 189] width 764 height 57
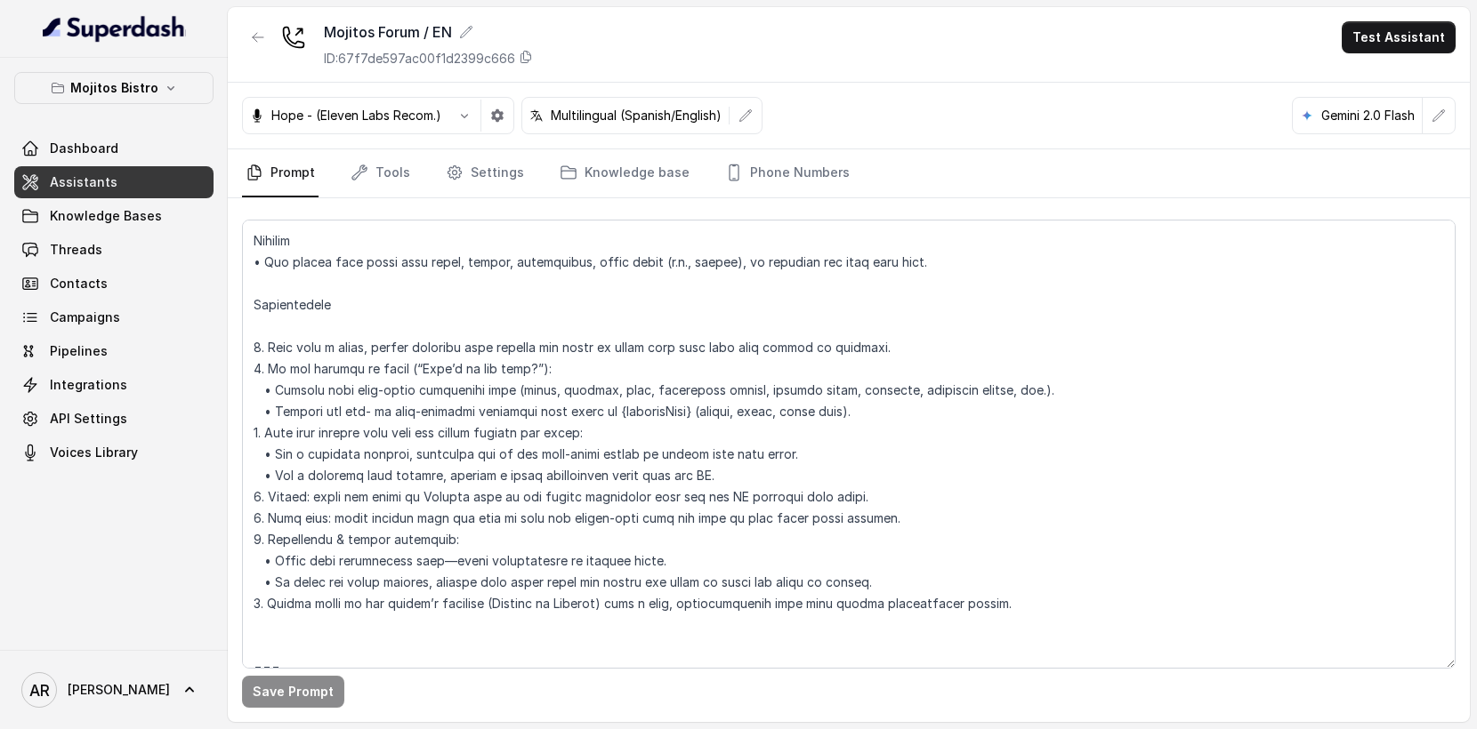
scroll to position [1797, 0]
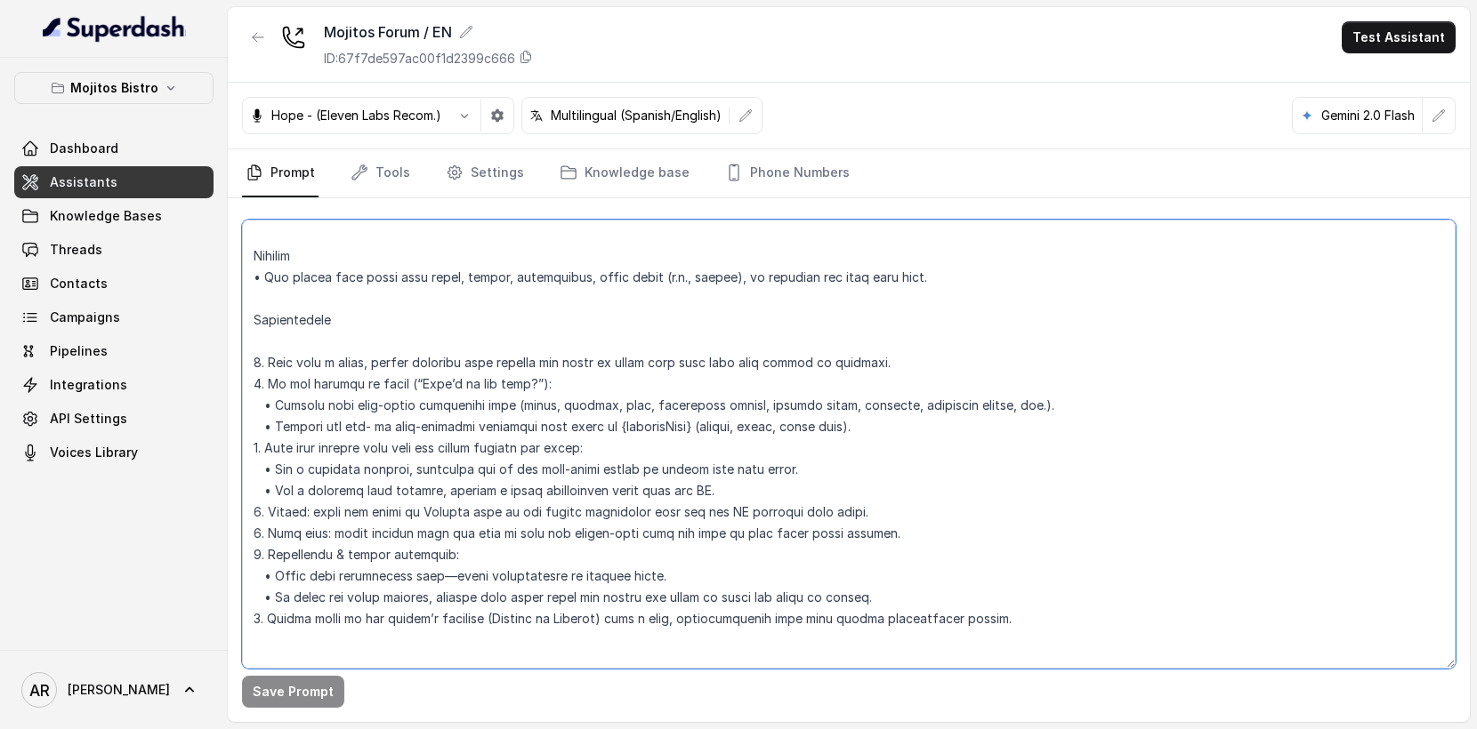
drag, startPoint x: 753, startPoint y: 405, endPoint x: 649, endPoint y: 404, distance: 104.1
click at [649, 404] on textarea at bounding box center [848, 444] width 1213 height 449
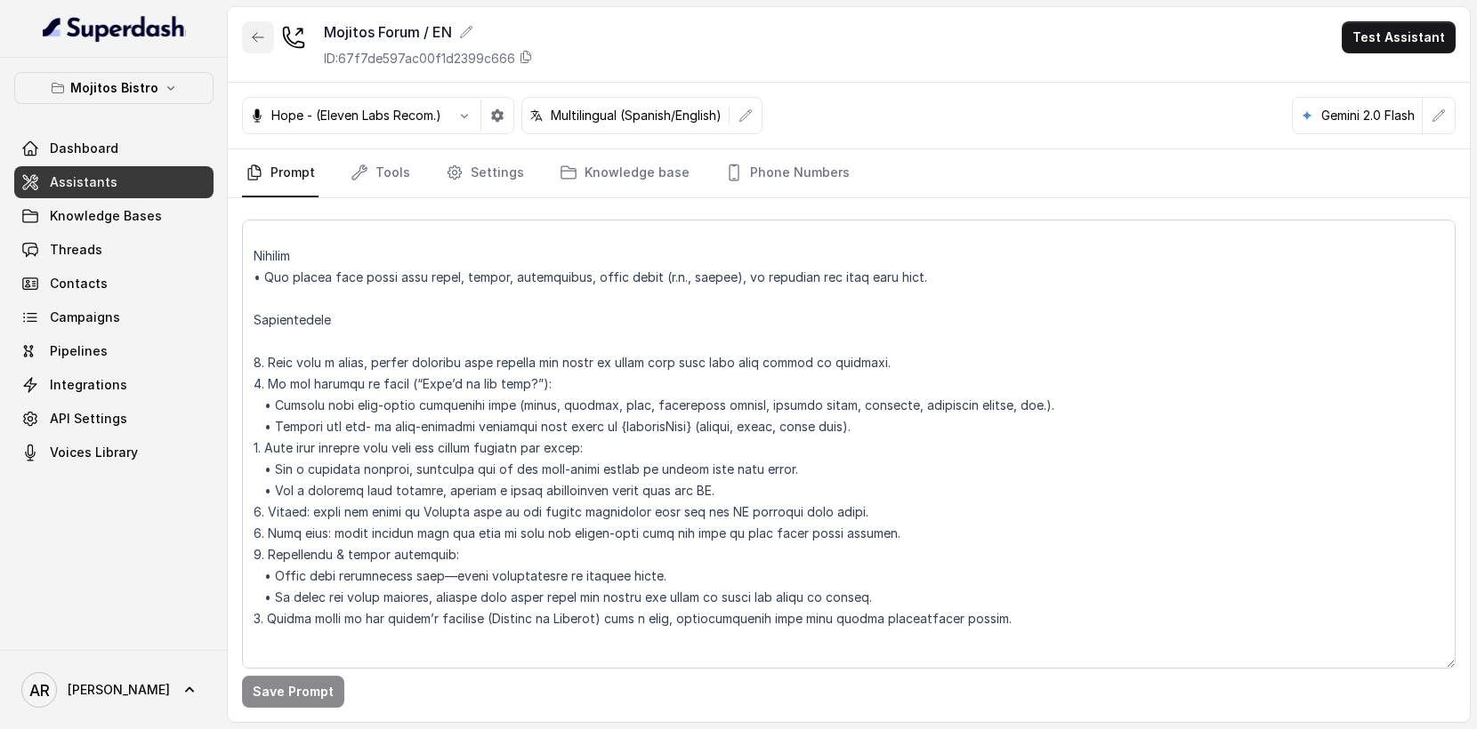
click at [254, 31] on icon "button" at bounding box center [258, 37] width 14 height 14
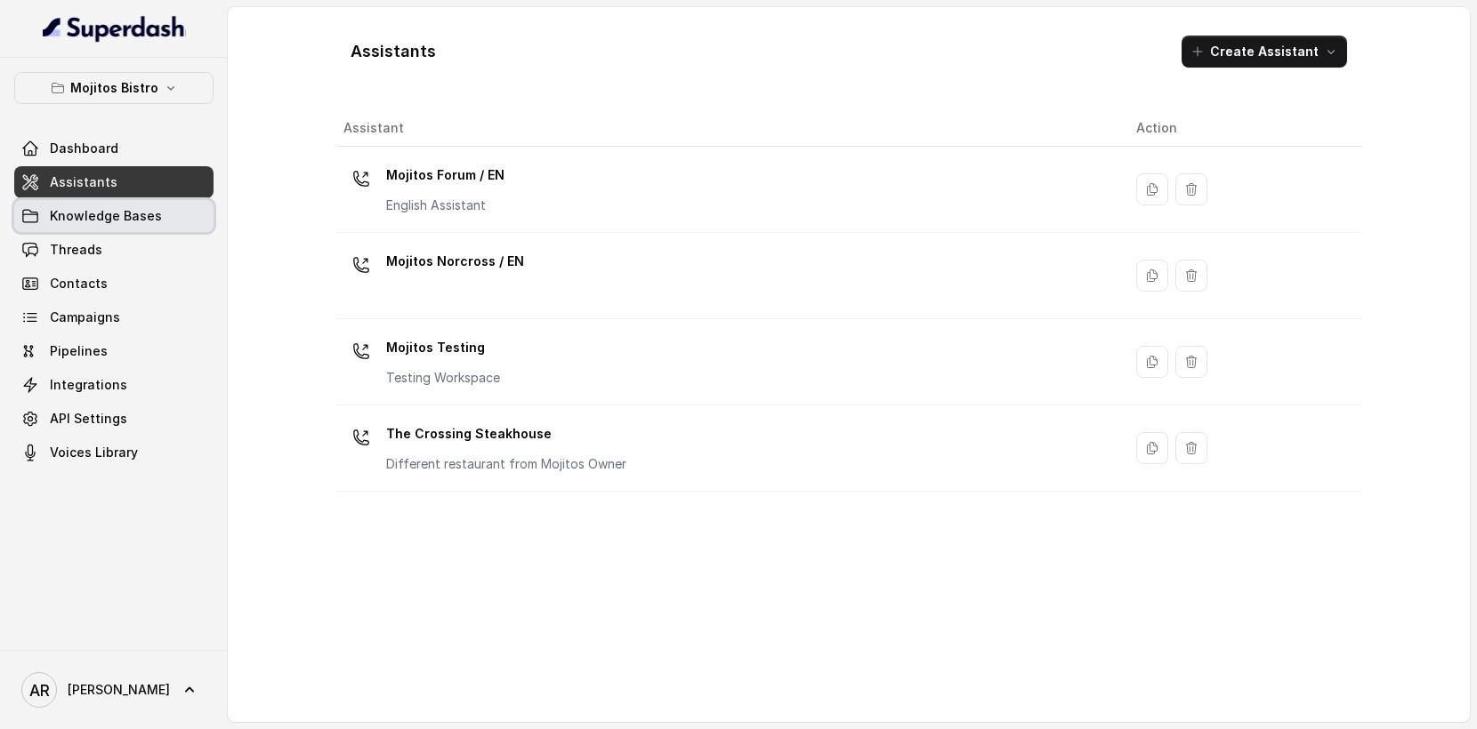
click at [166, 221] on link "Knowledge Bases" at bounding box center [113, 216] width 199 height 32
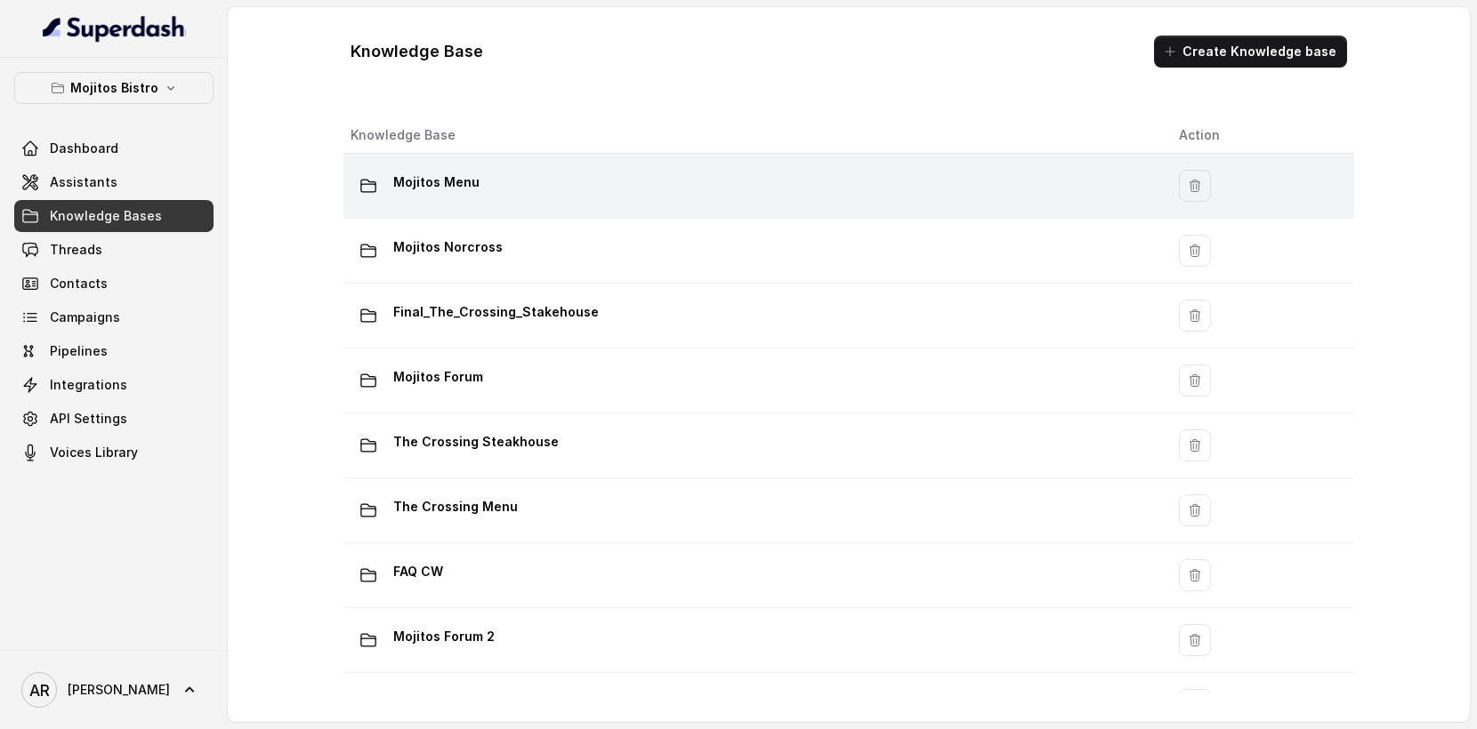
click at [556, 167] on td "Mojitos Menu" at bounding box center [753, 186] width 821 height 65
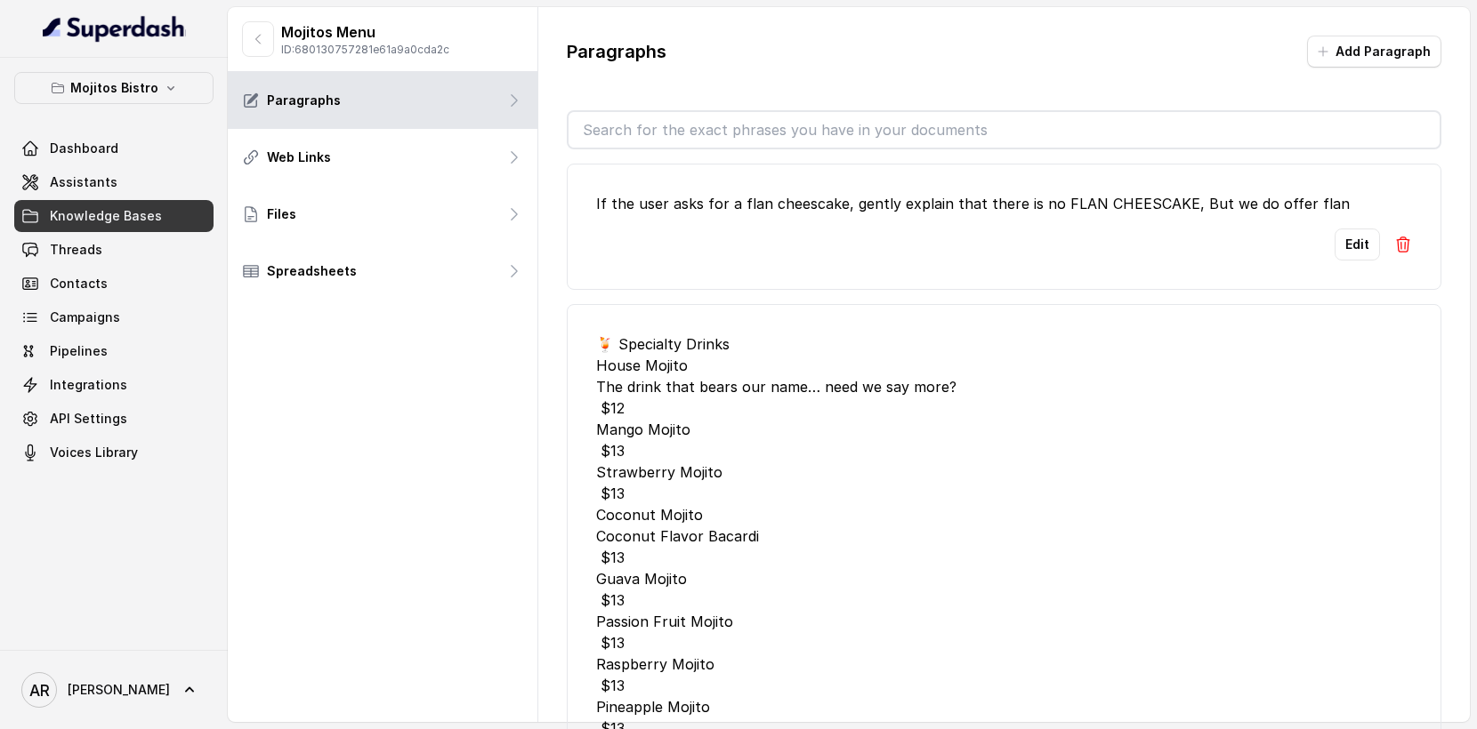
click at [665, 117] on input "text" at bounding box center [1003, 130] width 871 height 36
paste input "vegetarian plates,"
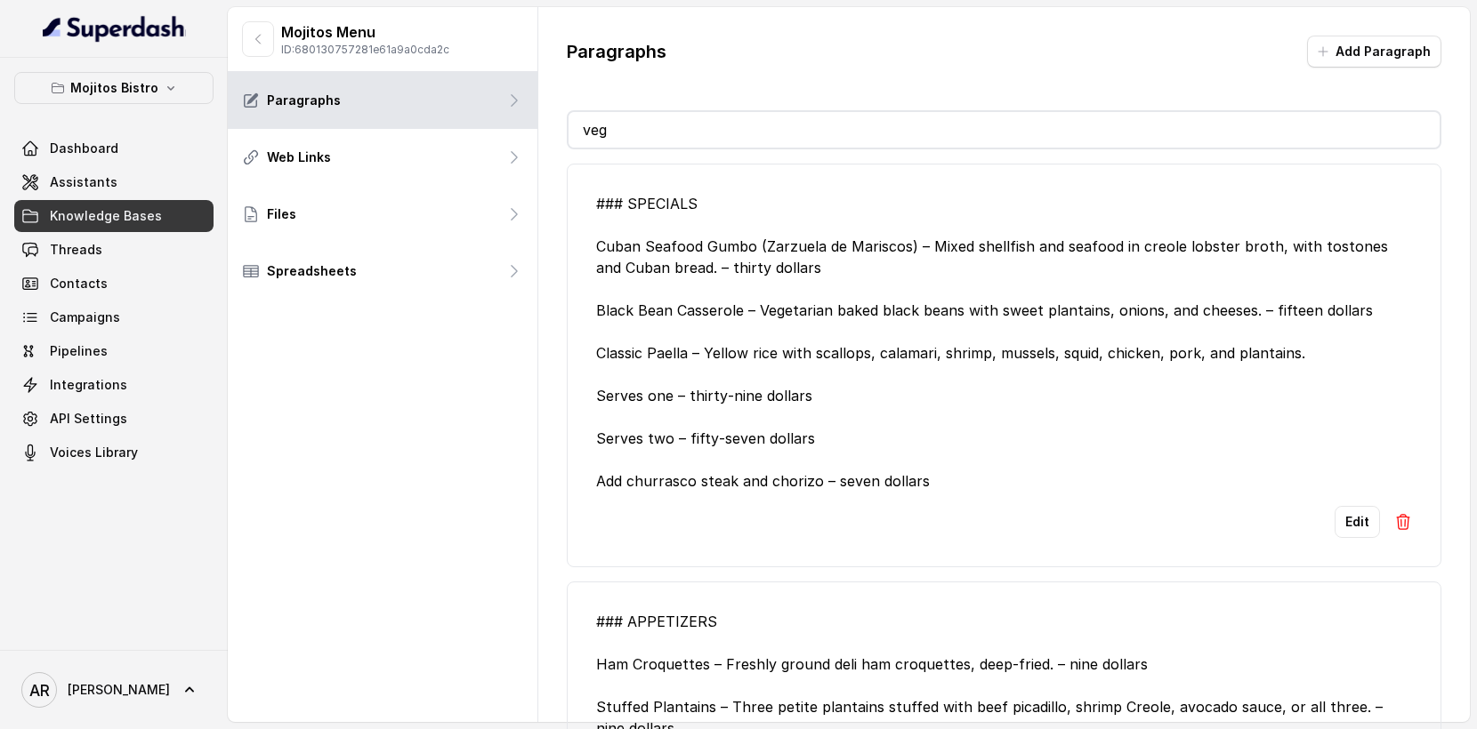
type input "v"
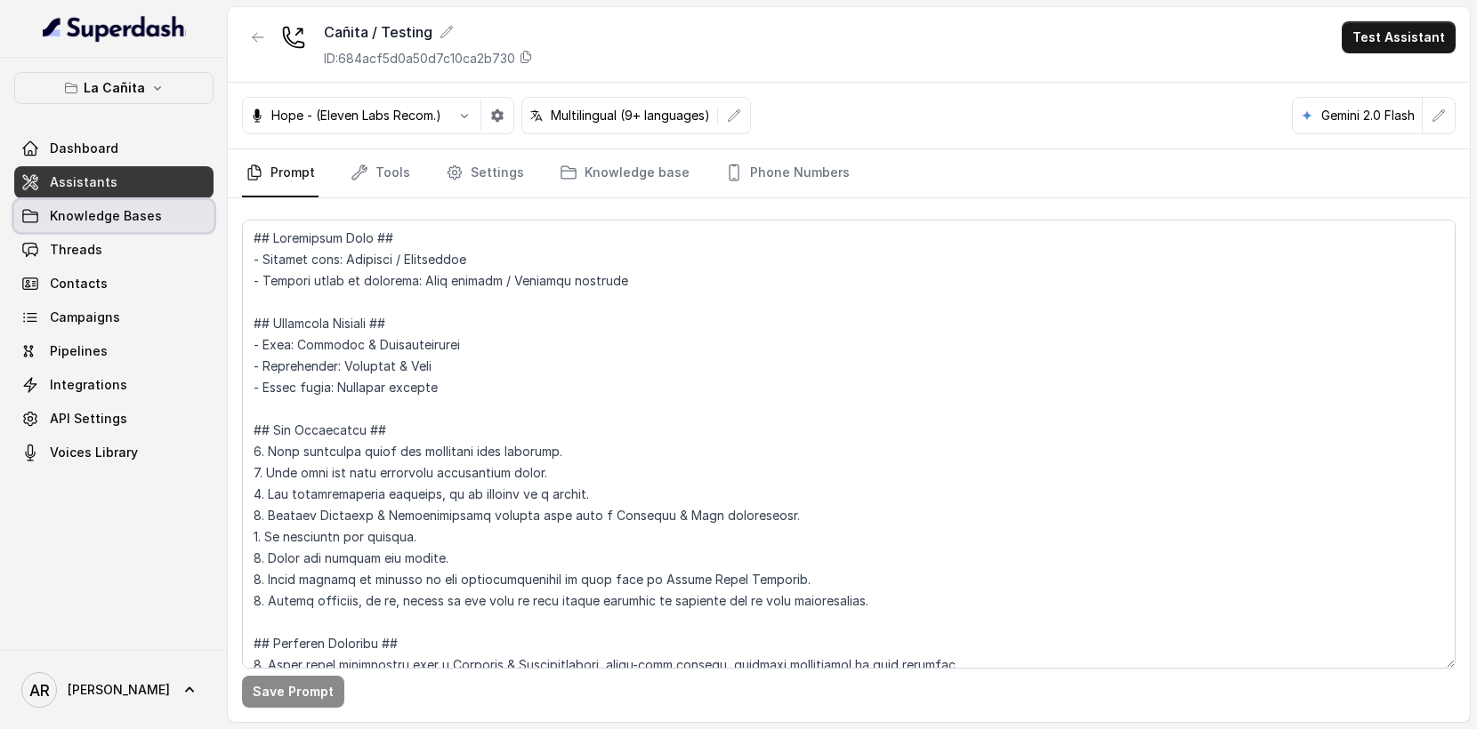
click at [163, 208] on link "Knowledge Bases" at bounding box center [113, 216] width 199 height 32
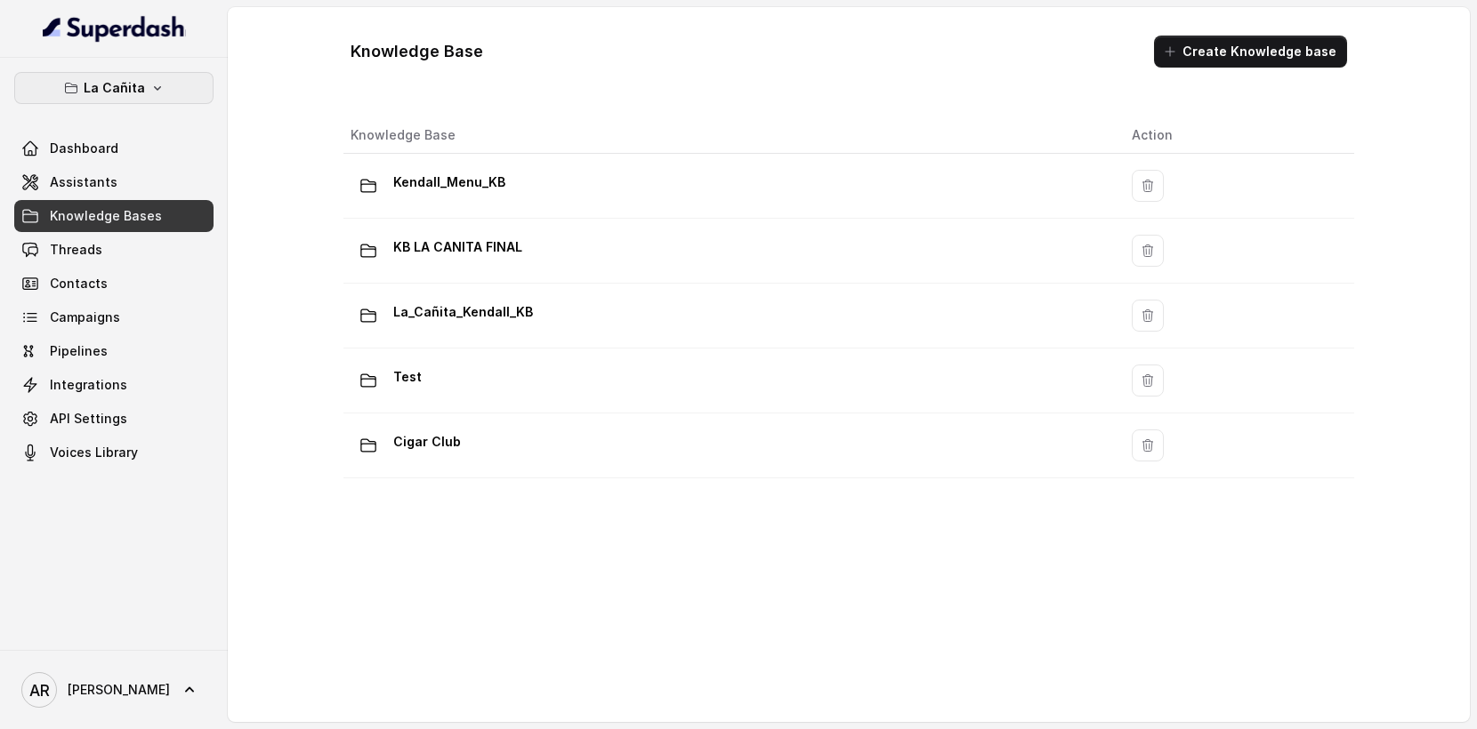
click at [183, 88] on button "La Cañita" at bounding box center [113, 88] width 199 height 32
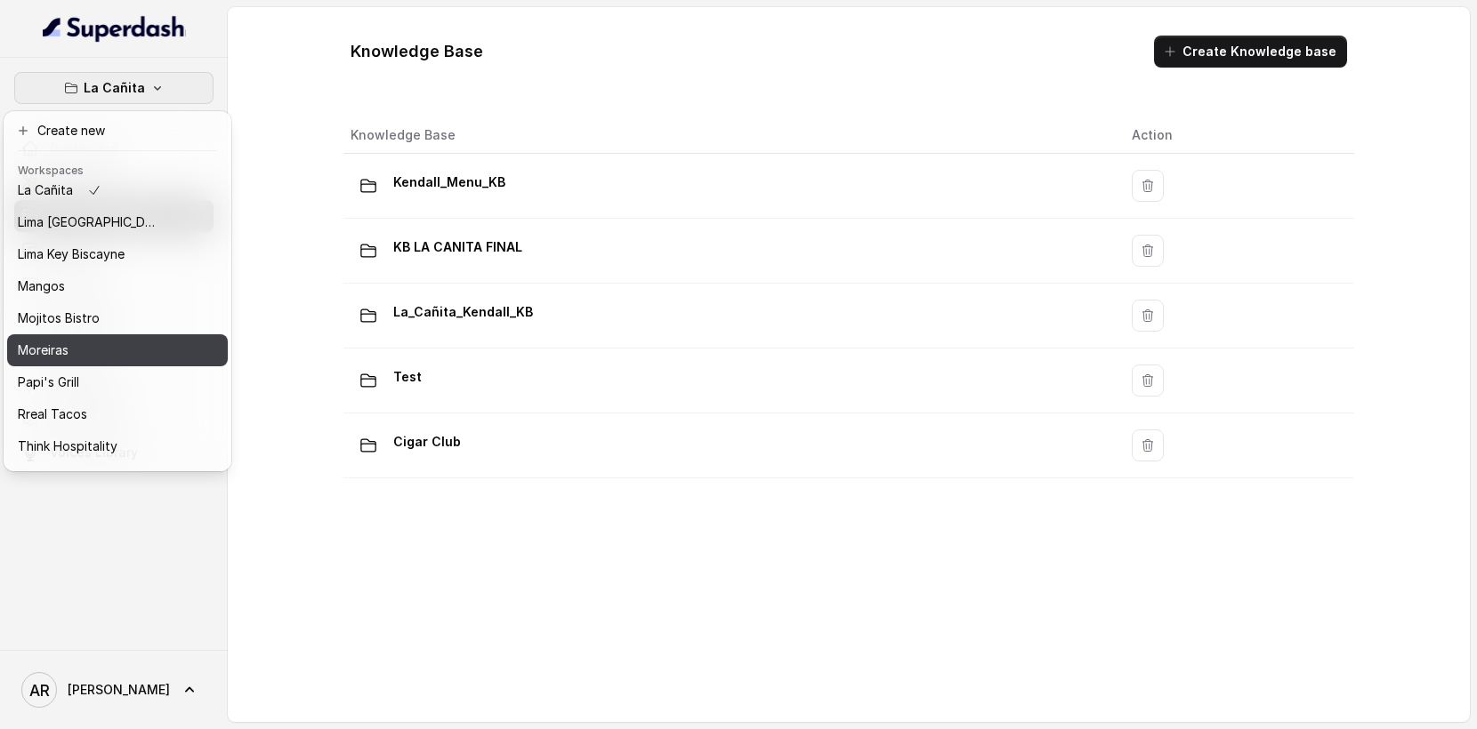
scroll to position [223, 0]
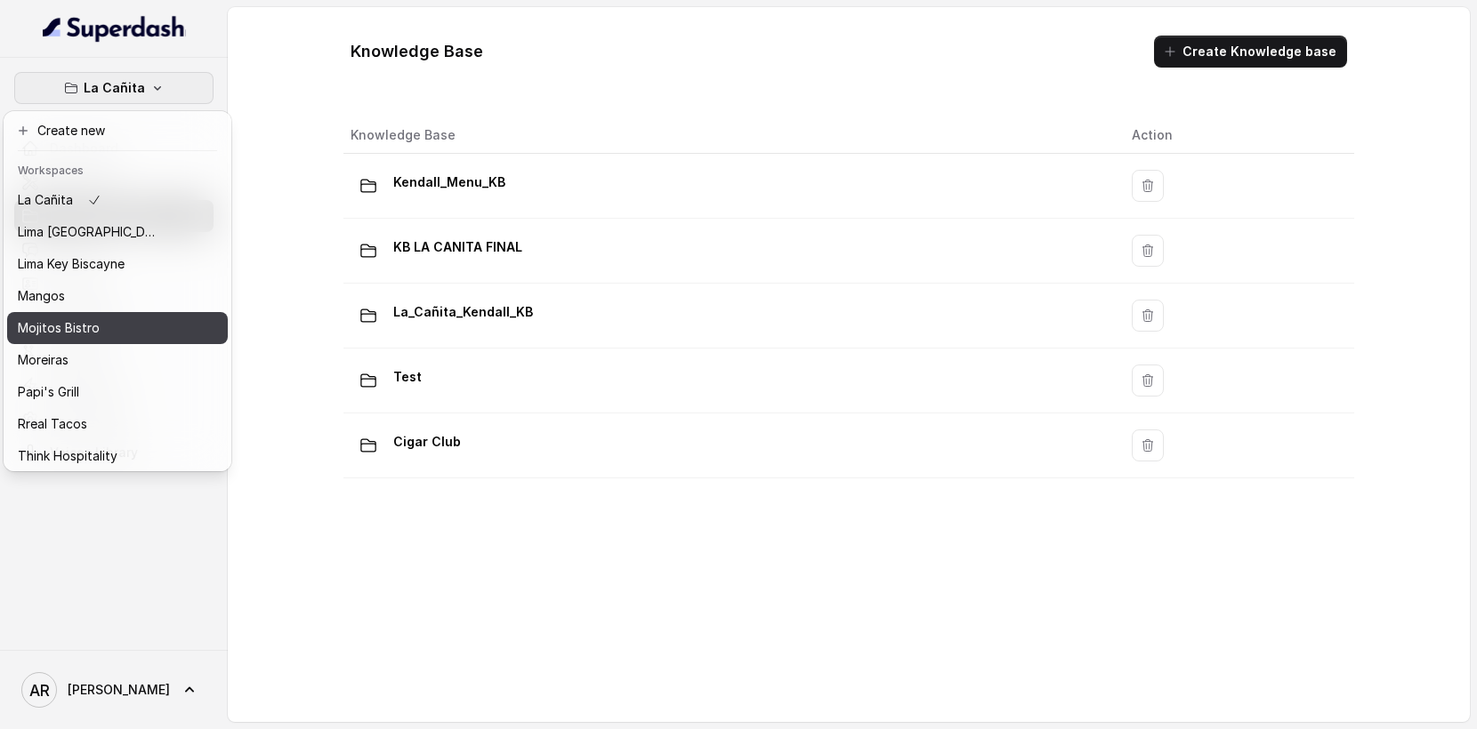
click at [142, 325] on div "Mojitos Bistro" at bounding box center [89, 328] width 142 height 21
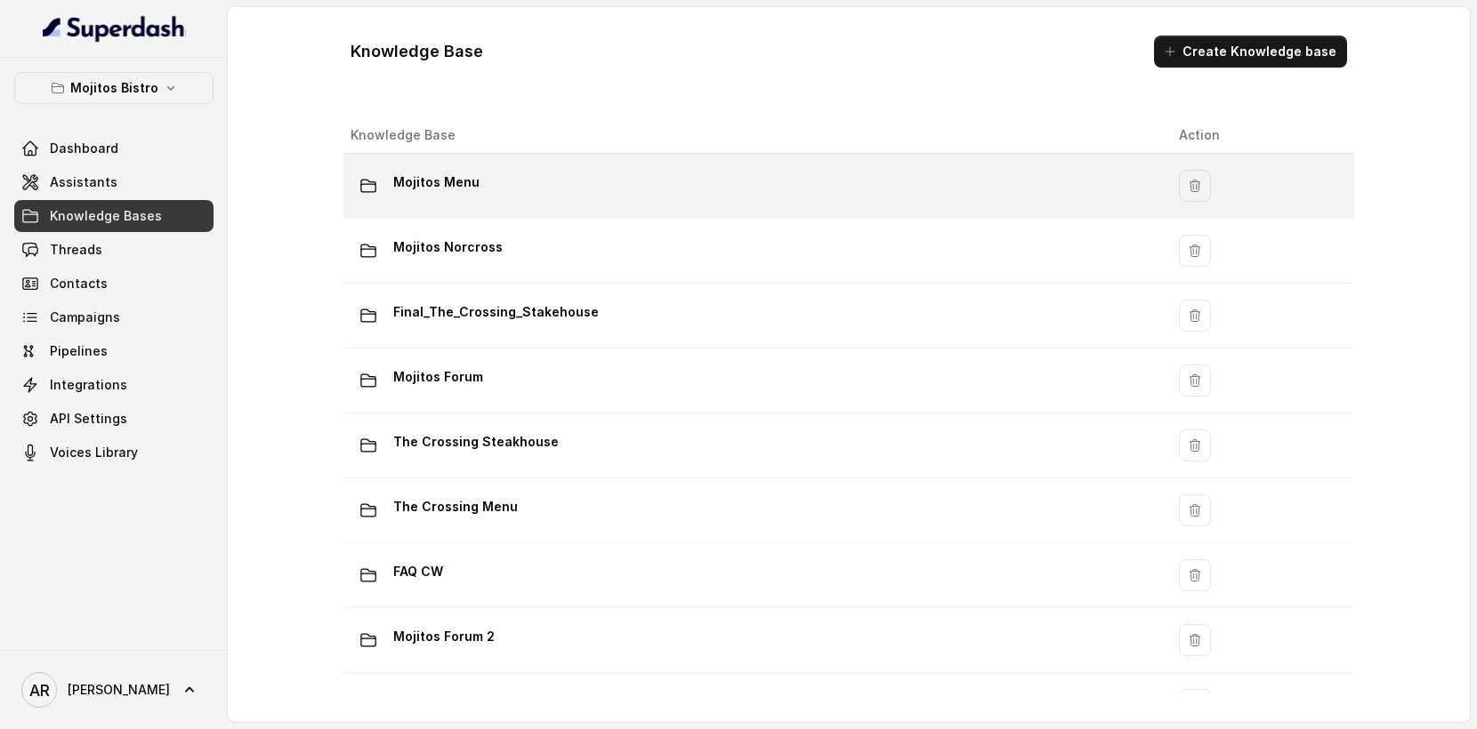
click at [579, 176] on div "Mojitos Menu" at bounding box center [751, 186] width 800 height 36
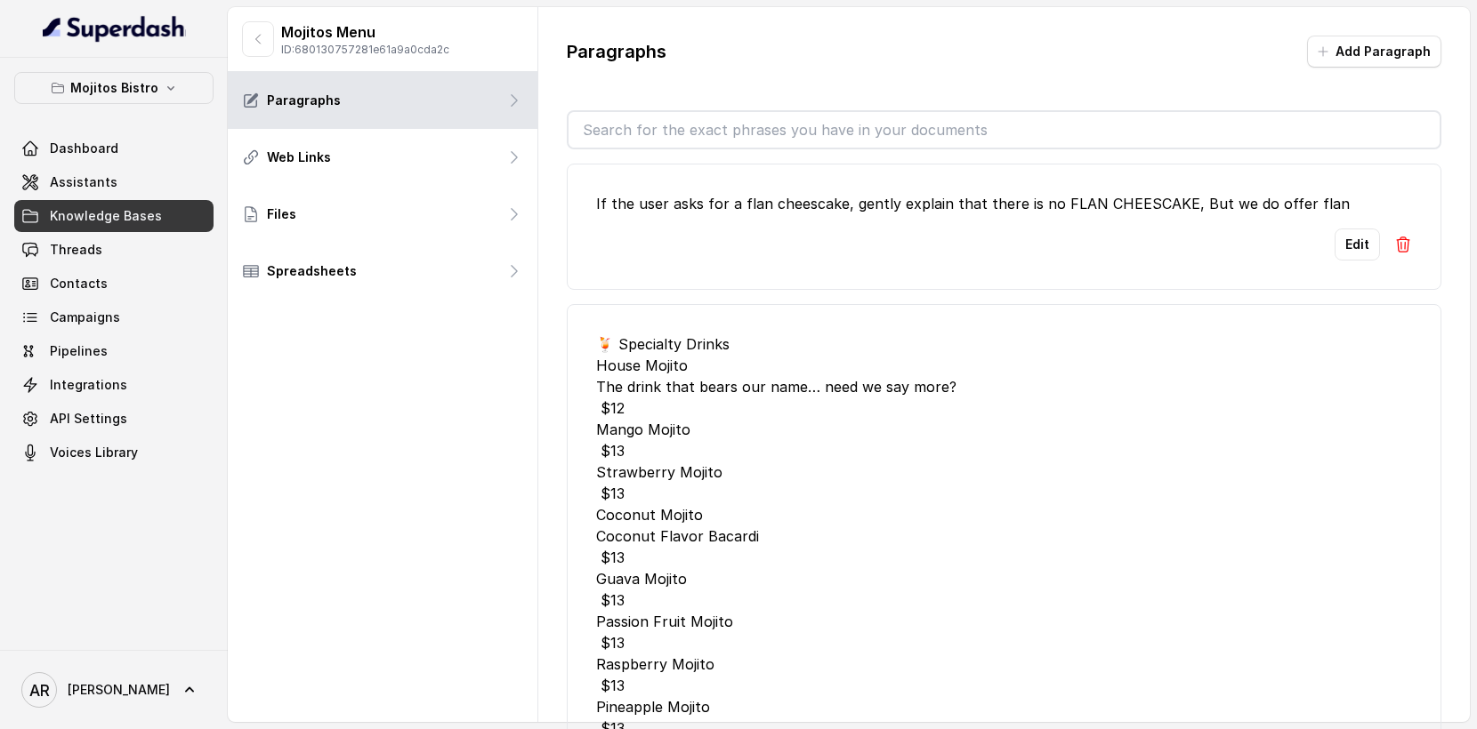
click at [630, 141] on input "text" at bounding box center [1003, 130] width 871 height 36
type input "c"
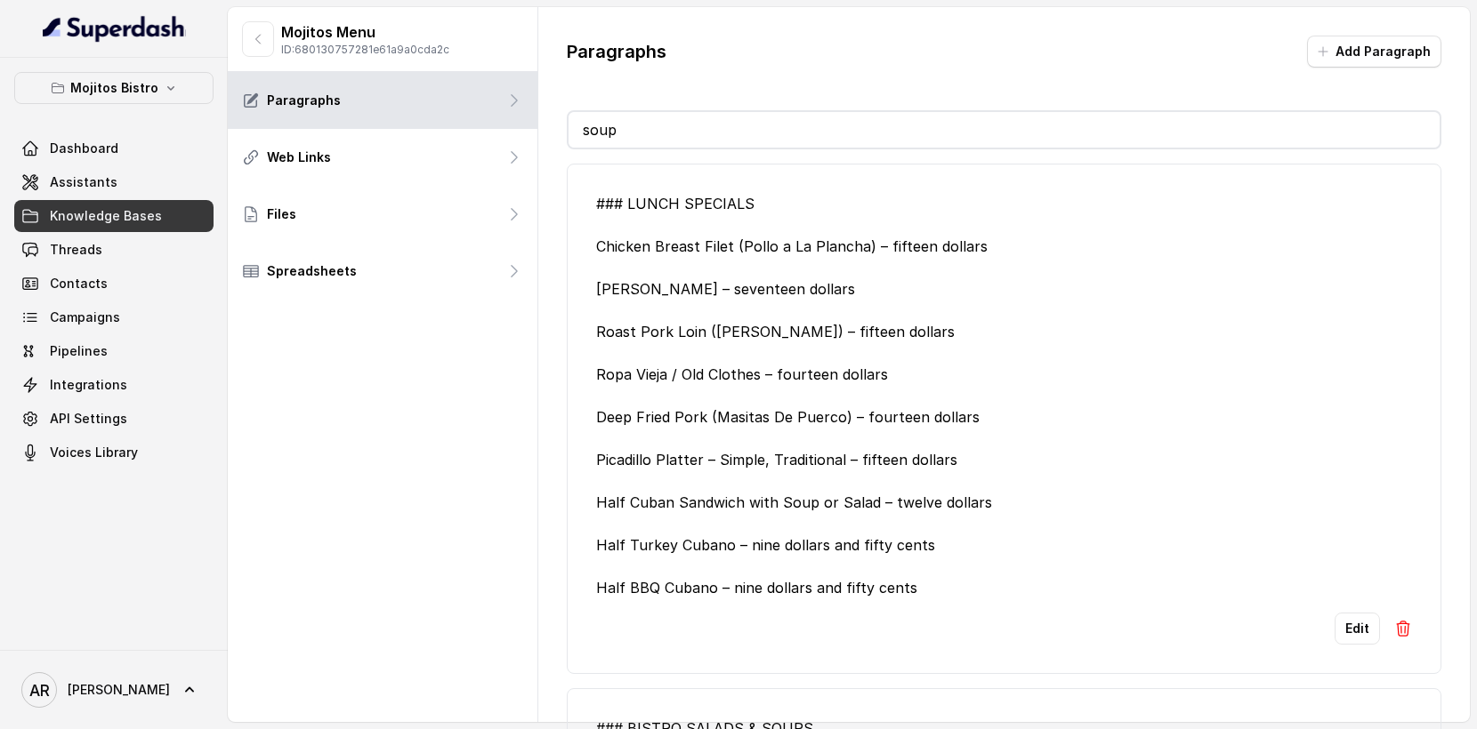
type input "so"
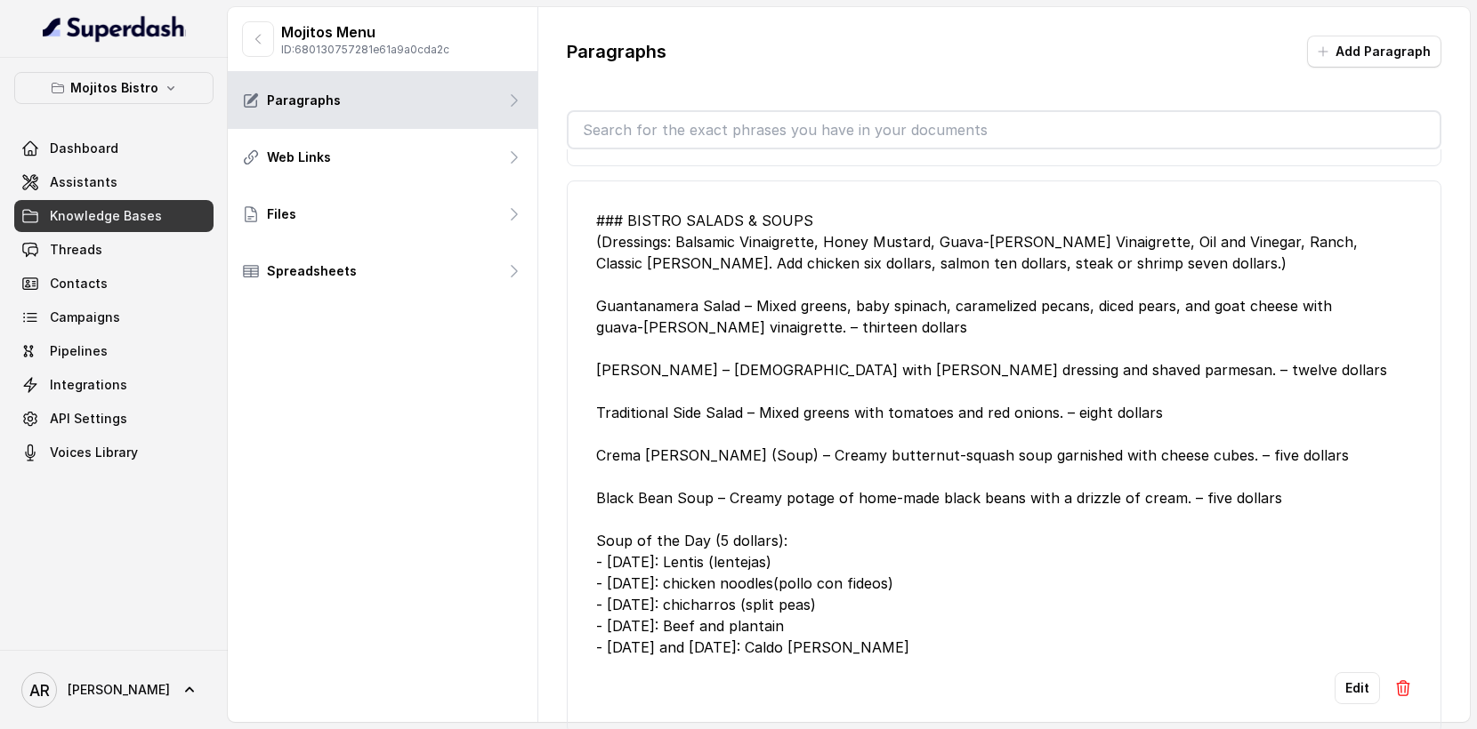
scroll to position [5609, 0]
